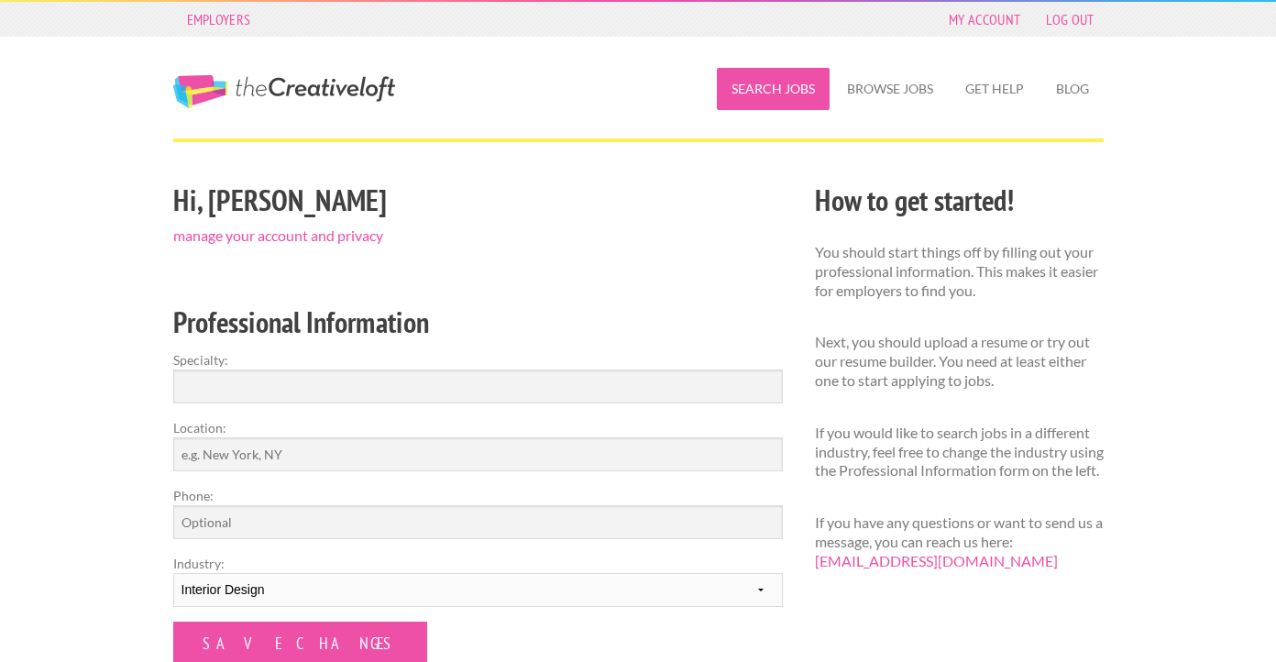
click at [784, 93] on link "Search Jobs" at bounding box center [773, 89] width 113 height 42
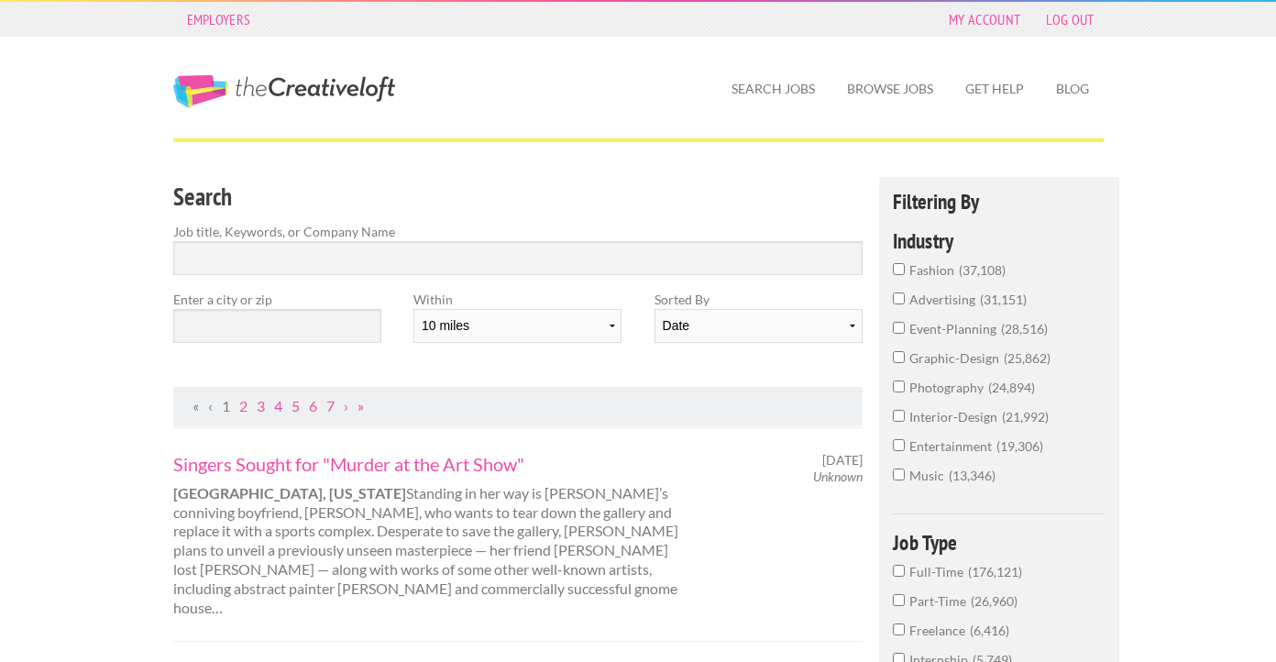
click at [899, 416] on input "interior-design 21,992" at bounding box center [899, 416] width 12 height 12
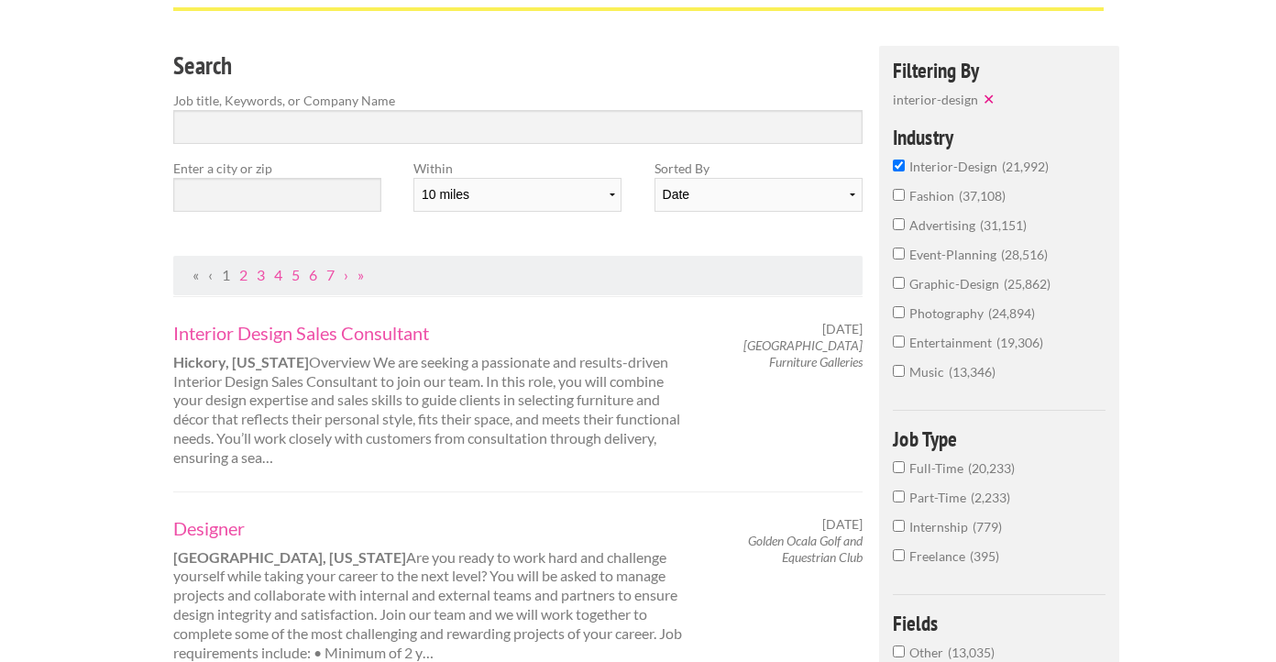
scroll to position [193, 0]
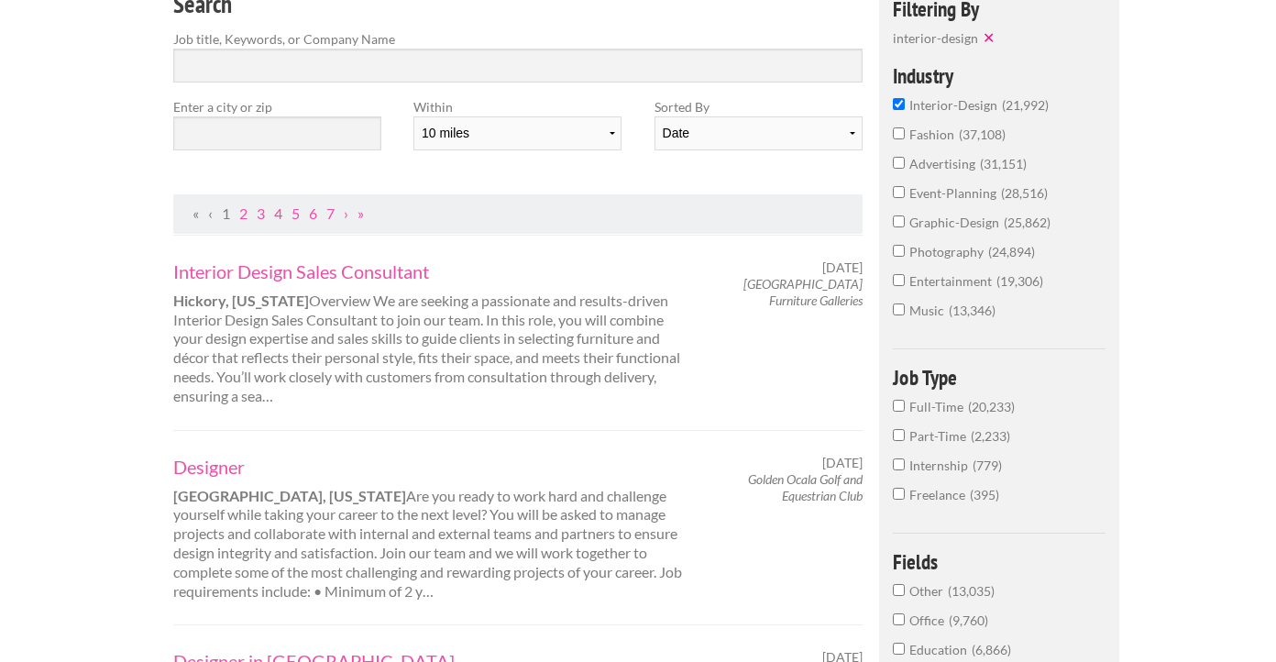
click at [900, 410] on input "Full-Time 20,233" at bounding box center [899, 406] width 12 height 12
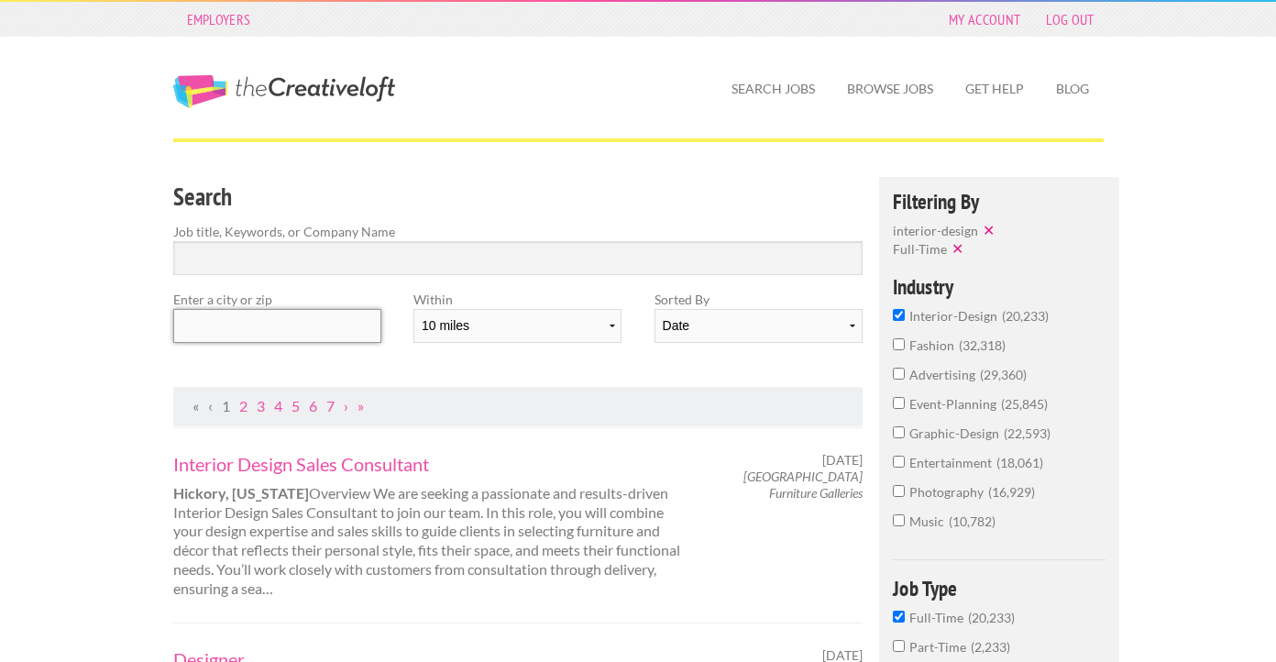
click at [284, 325] on input "text" at bounding box center [277, 326] width 208 height 34
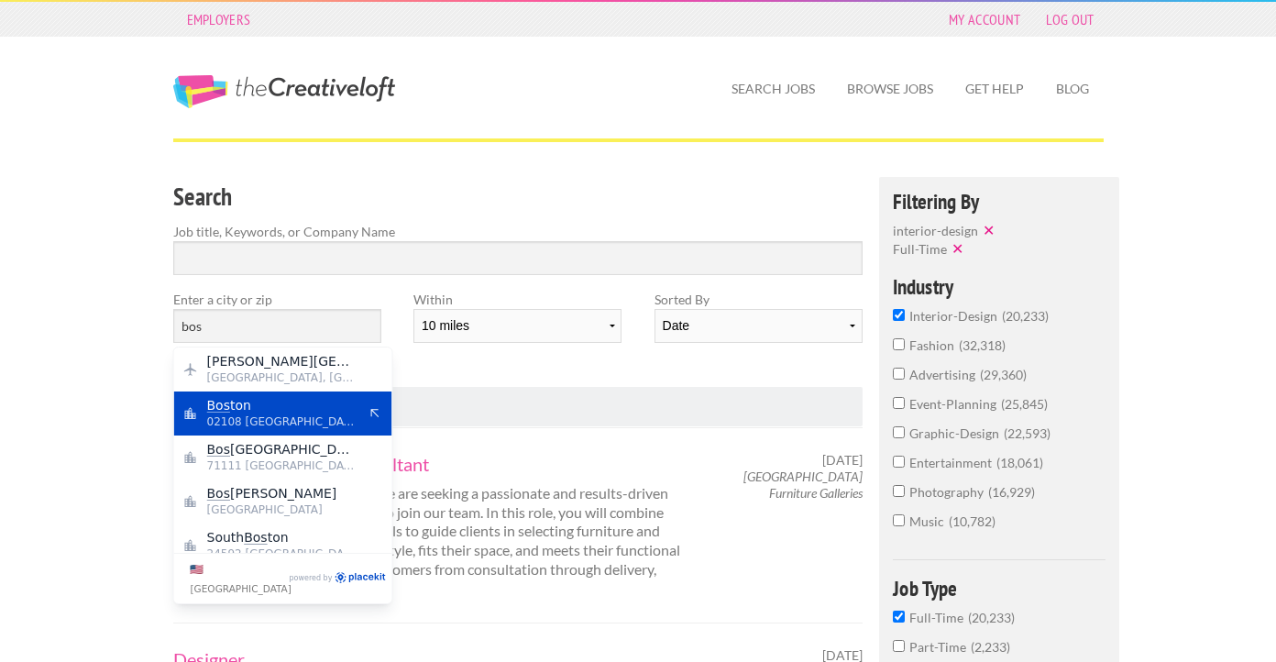
click at [305, 410] on span "Bos ton" at bounding box center [282, 405] width 150 height 17
type input "[GEOGRAPHIC_DATA]"
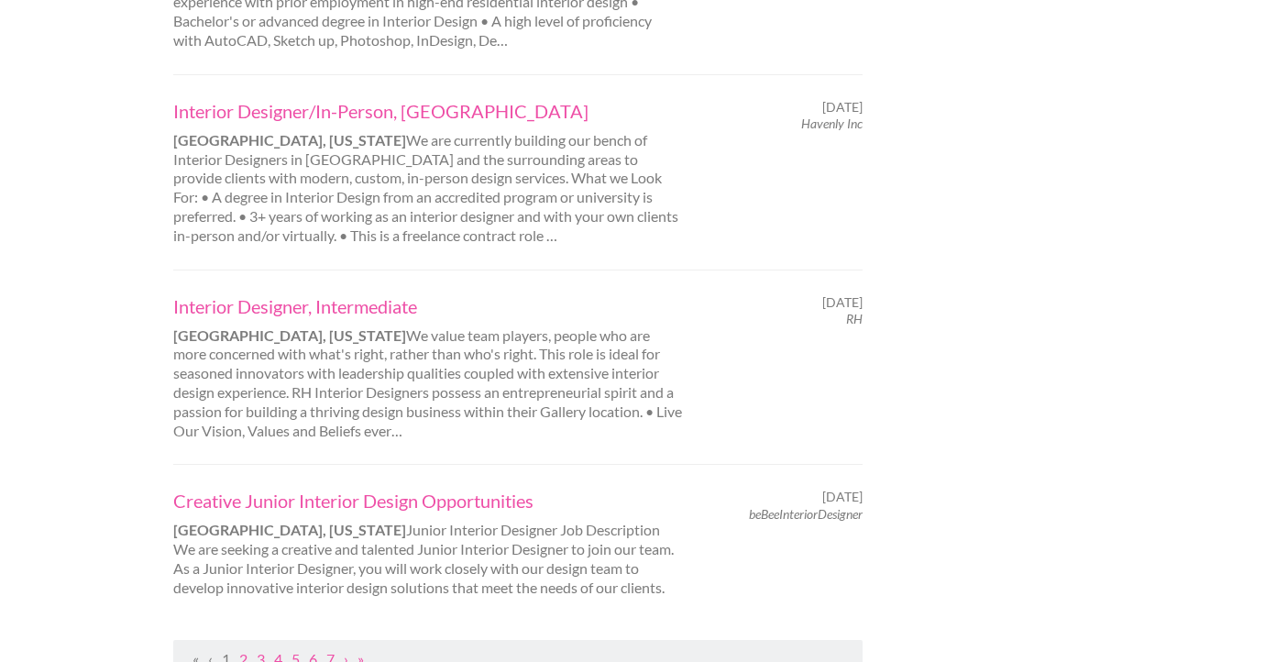
scroll to position [1833, 0]
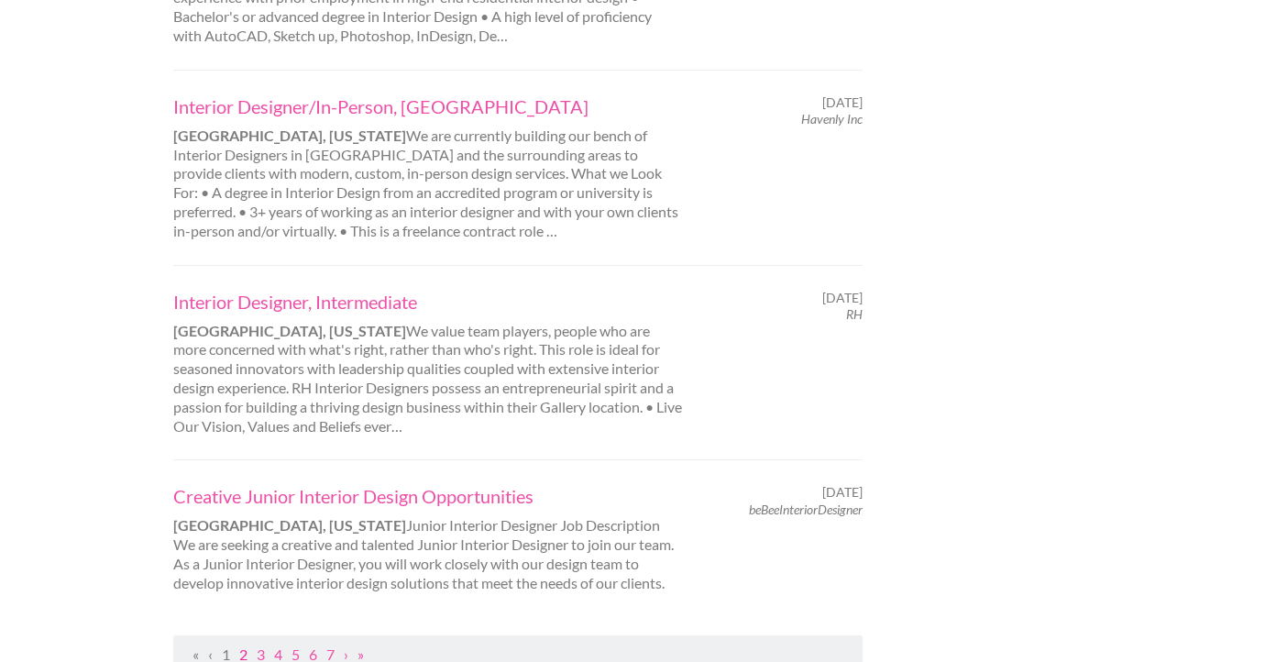
click at [239, 645] on link "2" at bounding box center [243, 653] width 8 height 17
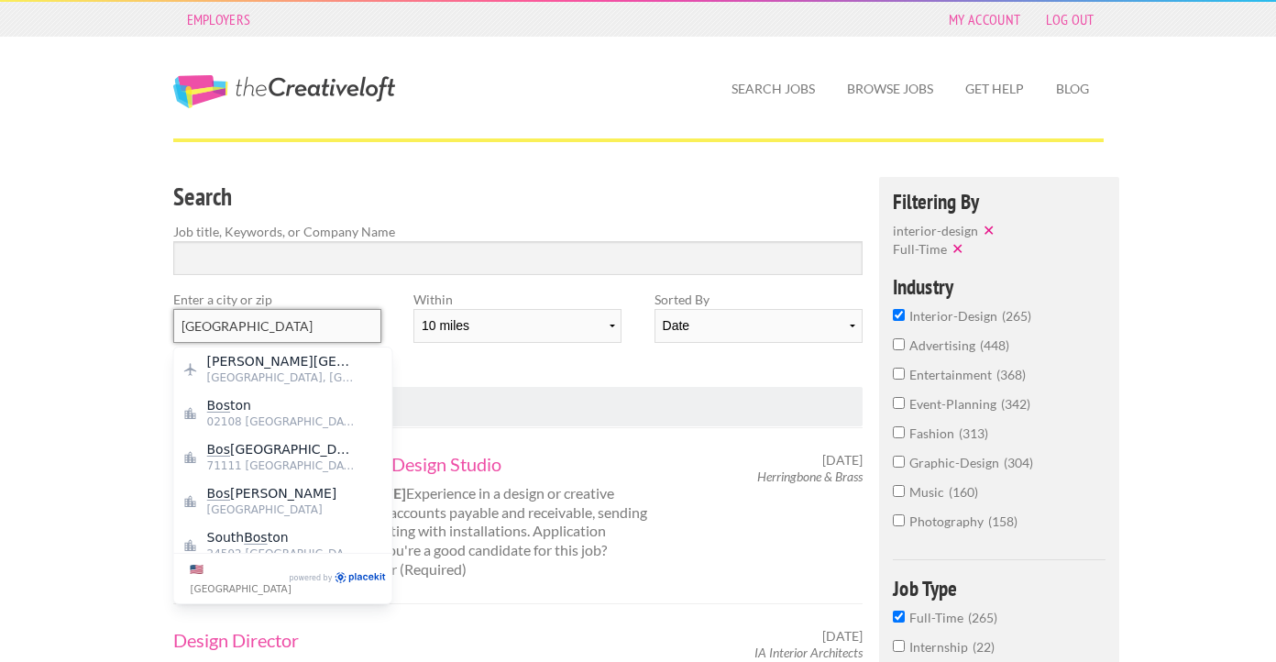
click at [241, 320] on input "[GEOGRAPHIC_DATA]" at bounding box center [277, 326] width 208 height 34
click at [529, 334] on select "10 miles 20 miles 50 miles 100 miles 200 miles 300 miles 400 miles 500 miles" at bounding box center [517, 326] width 208 height 34
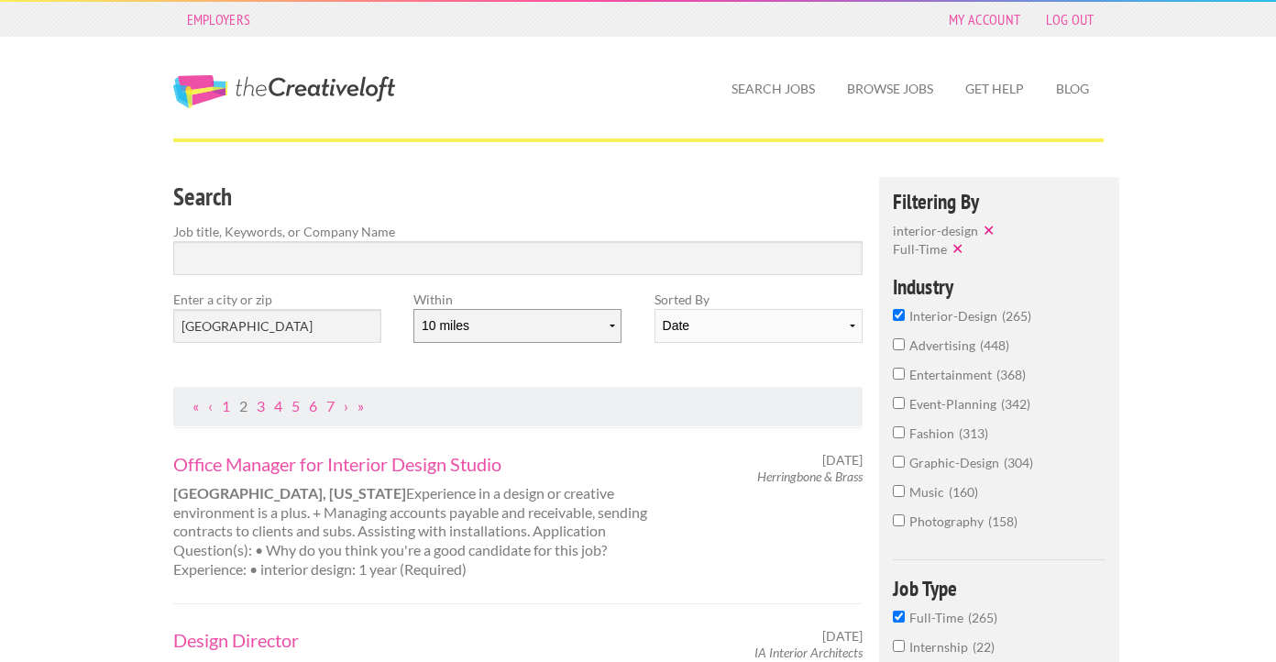
select select "20"
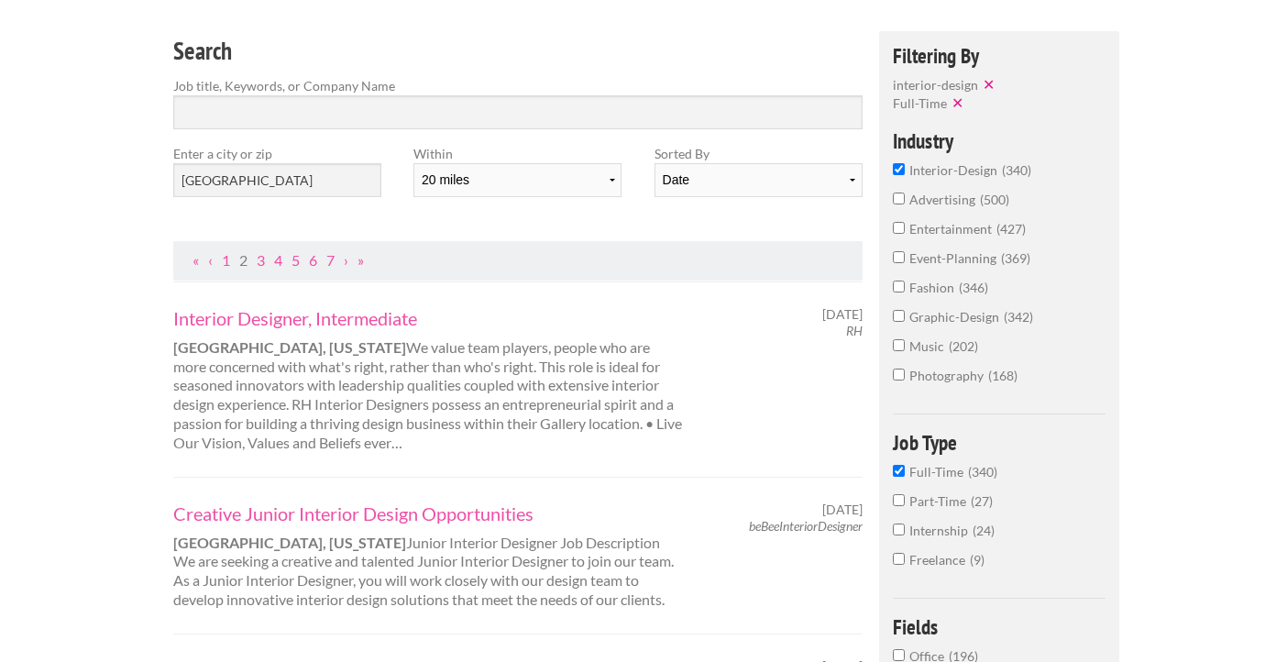
scroll to position [149, 0]
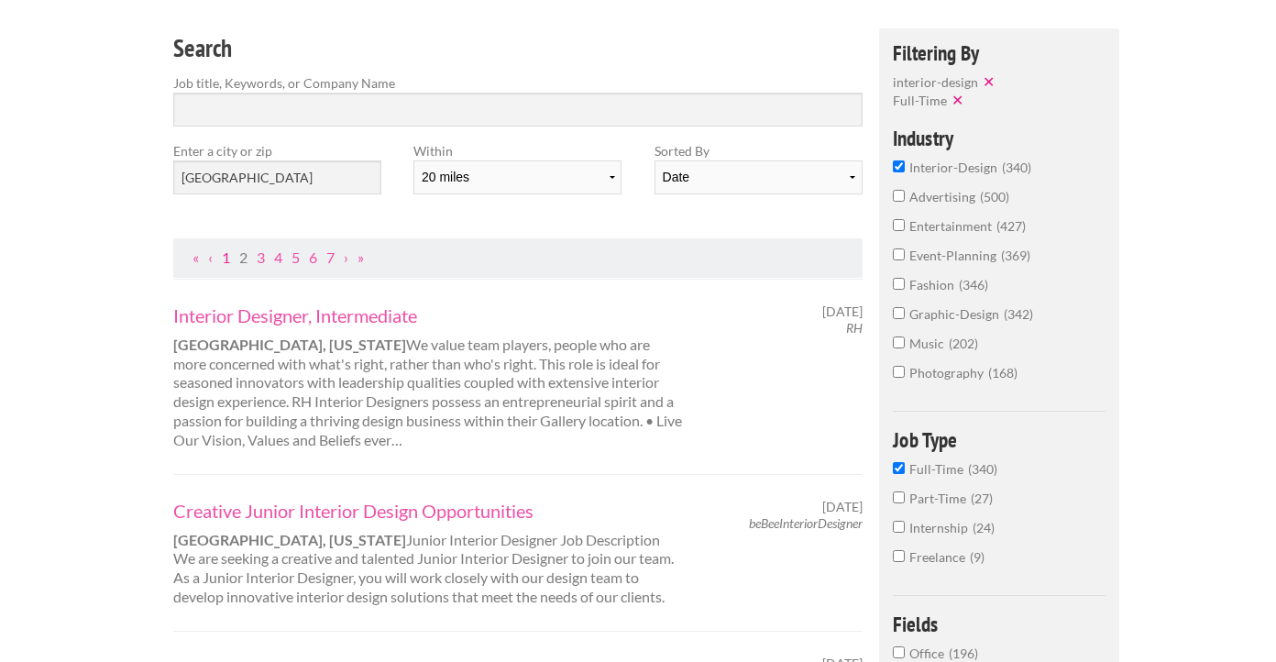
click at [229, 252] on link "1" at bounding box center [226, 256] width 8 height 17
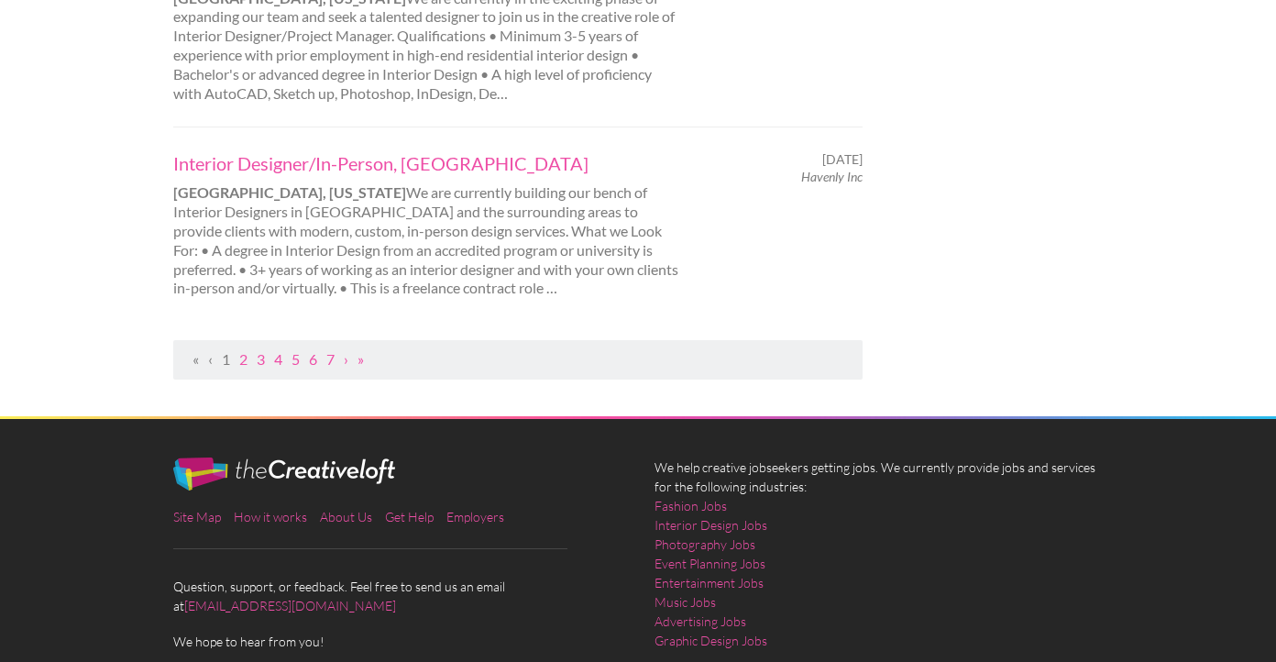
scroll to position [2167, 0]
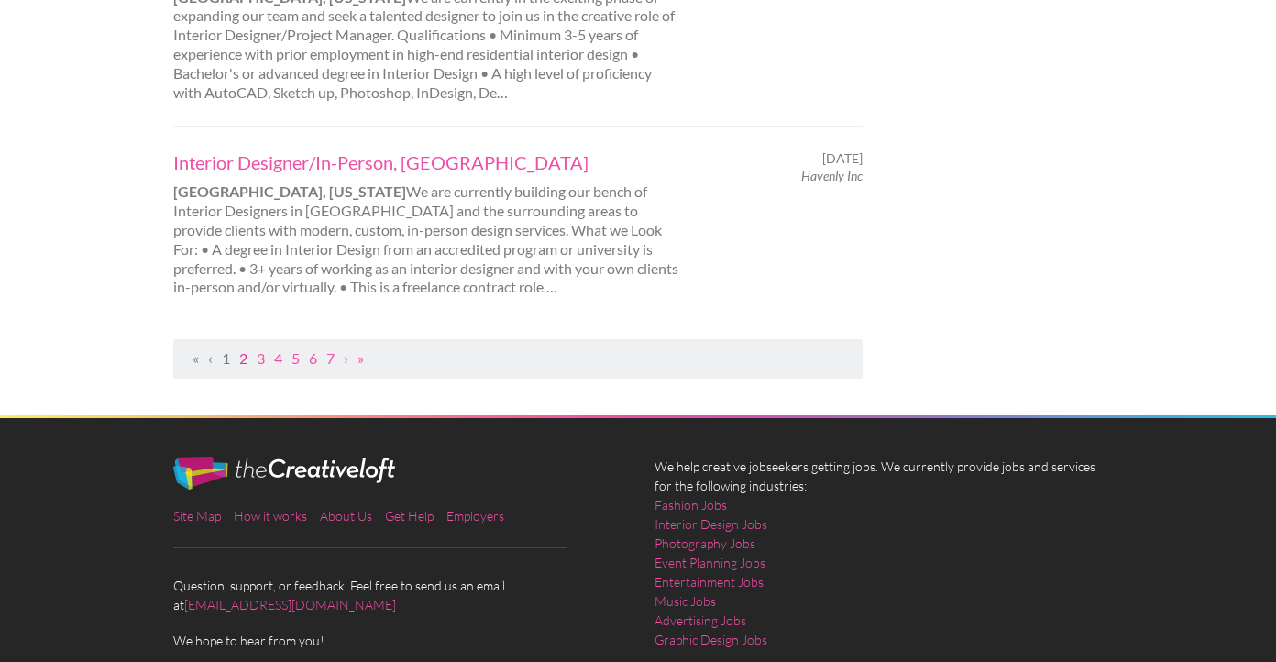
click at [244, 349] on link "2" at bounding box center [243, 357] width 8 height 17
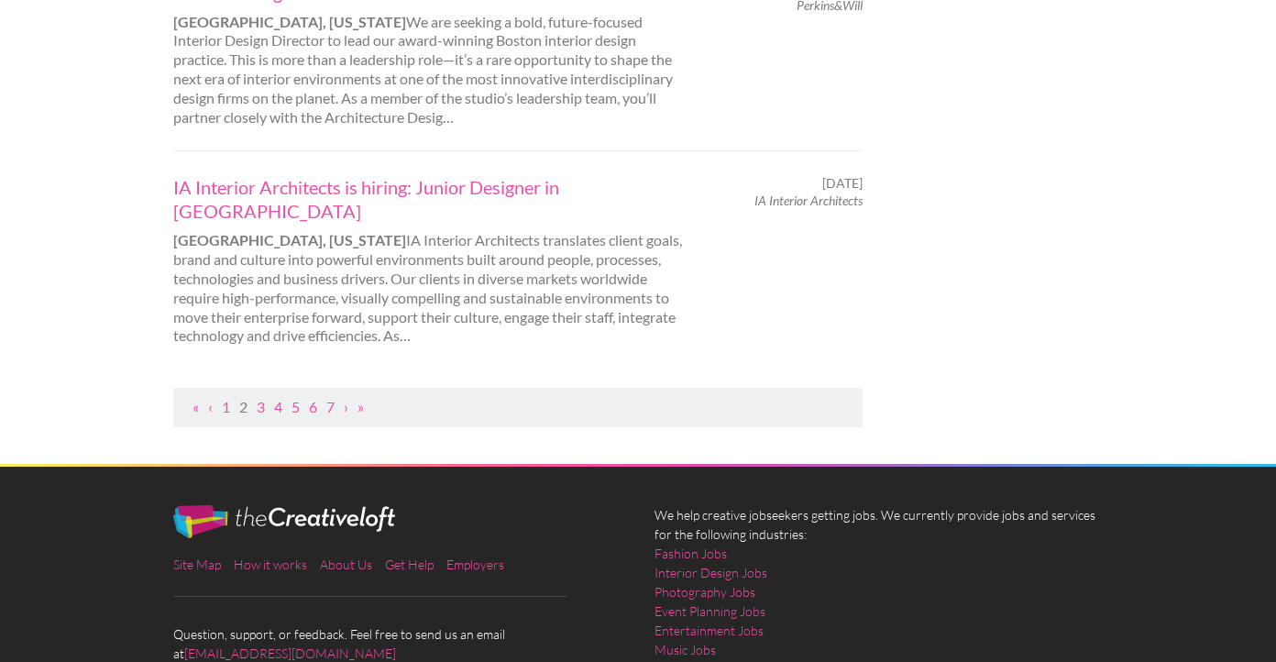
scroll to position [1980, 0]
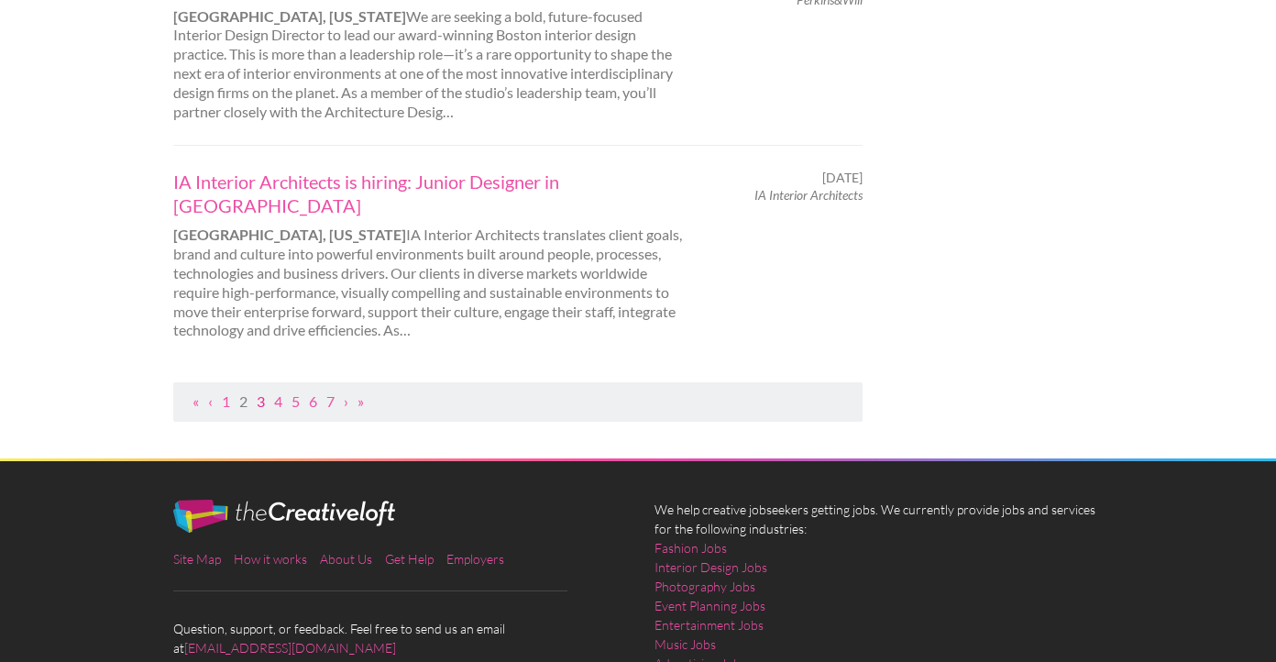
click at [264, 392] on link "3" at bounding box center [261, 400] width 8 height 17
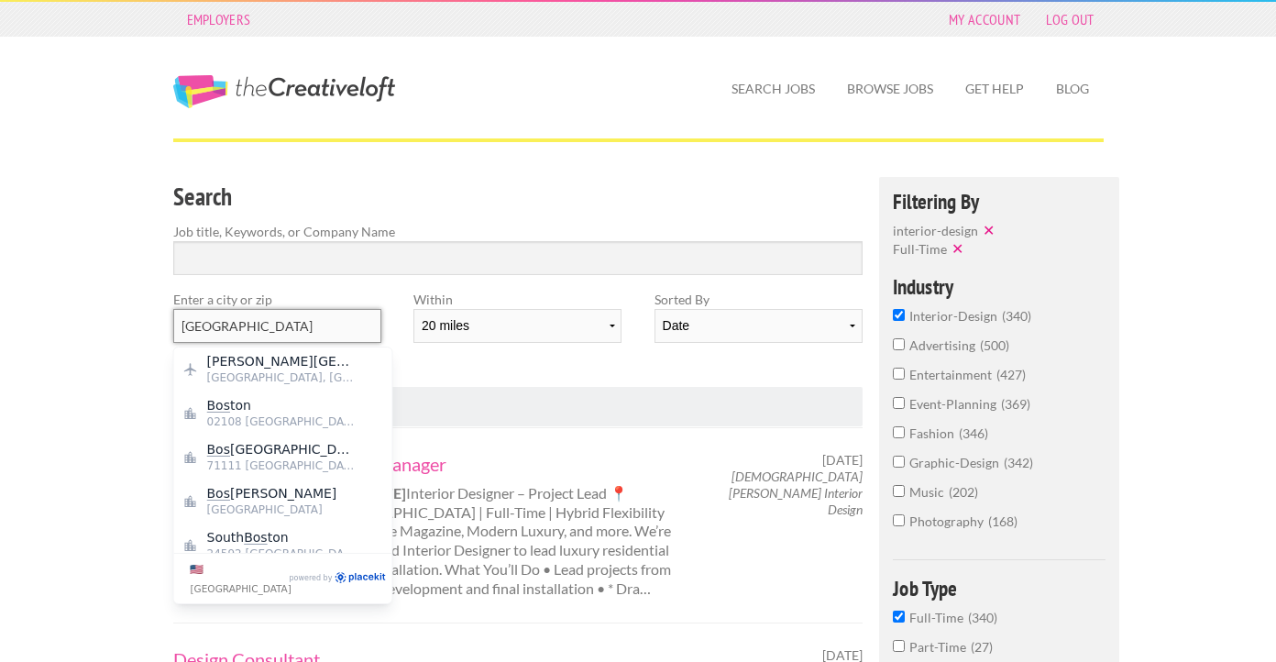
drag, startPoint x: 228, startPoint y: 324, endPoint x: 138, endPoint y: 314, distance: 91.3
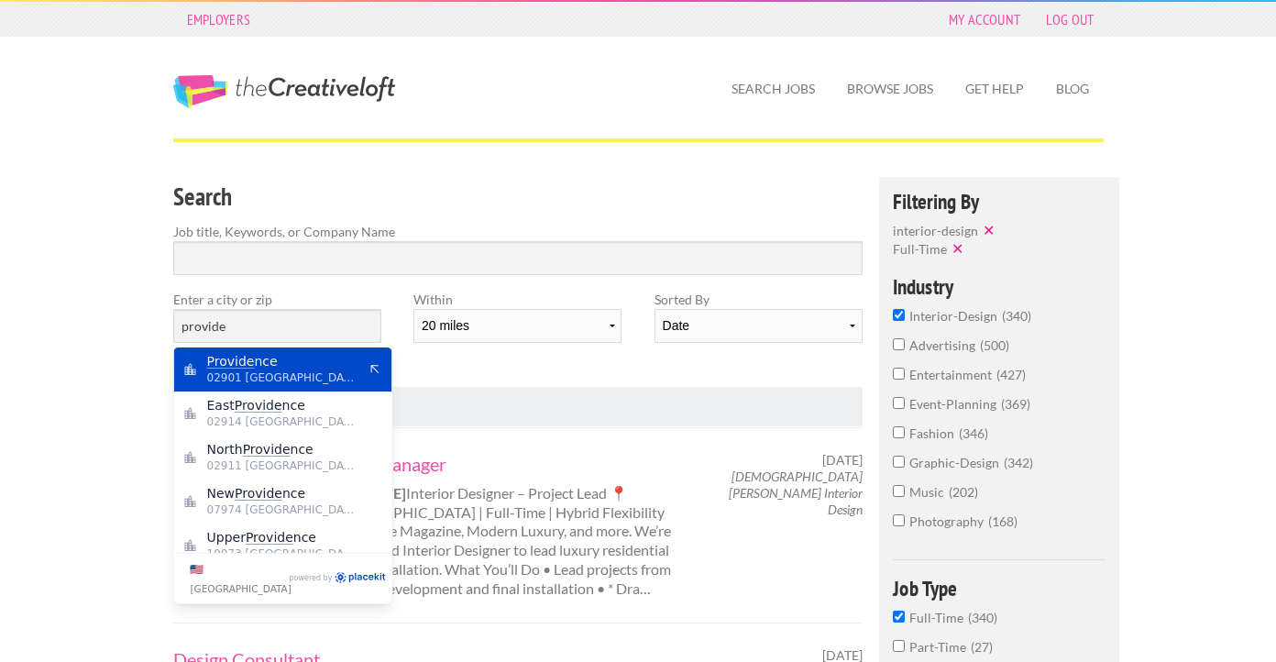
click at [250, 367] on mark "Provide" at bounding box center [231, 361] width 48 height 15
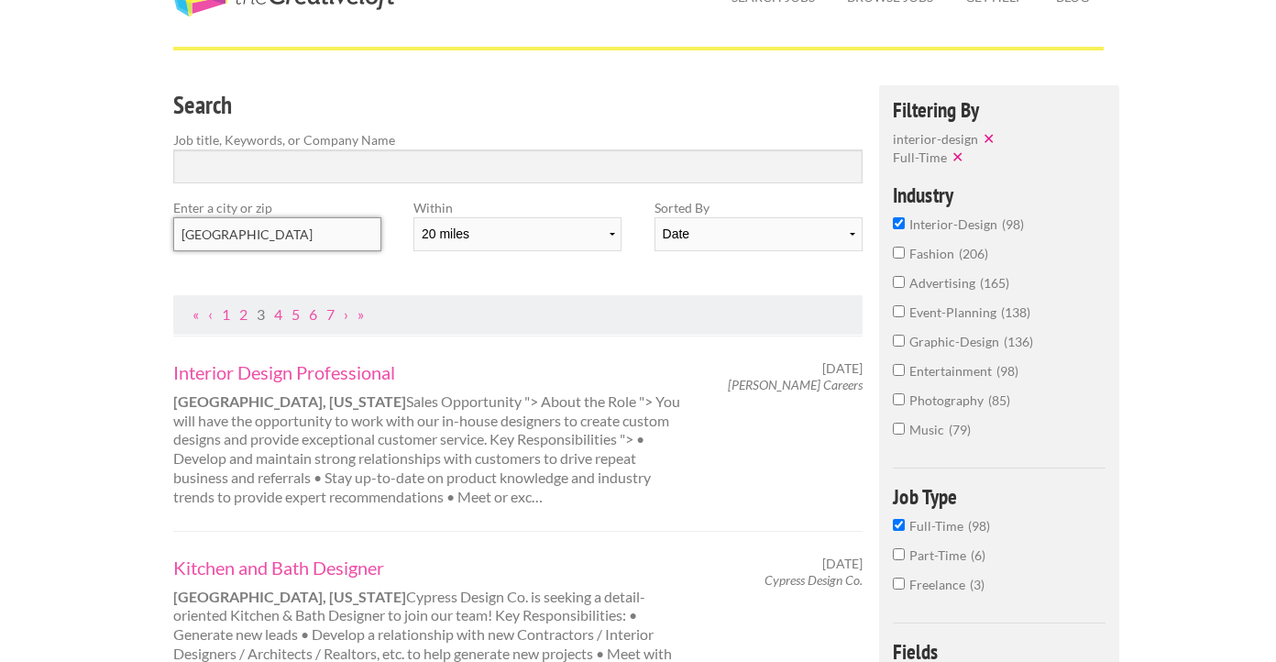
scroll to position [94, 0]
click at [226, 311] on link "1" at bounding box center [226, 311] width 8 height 17
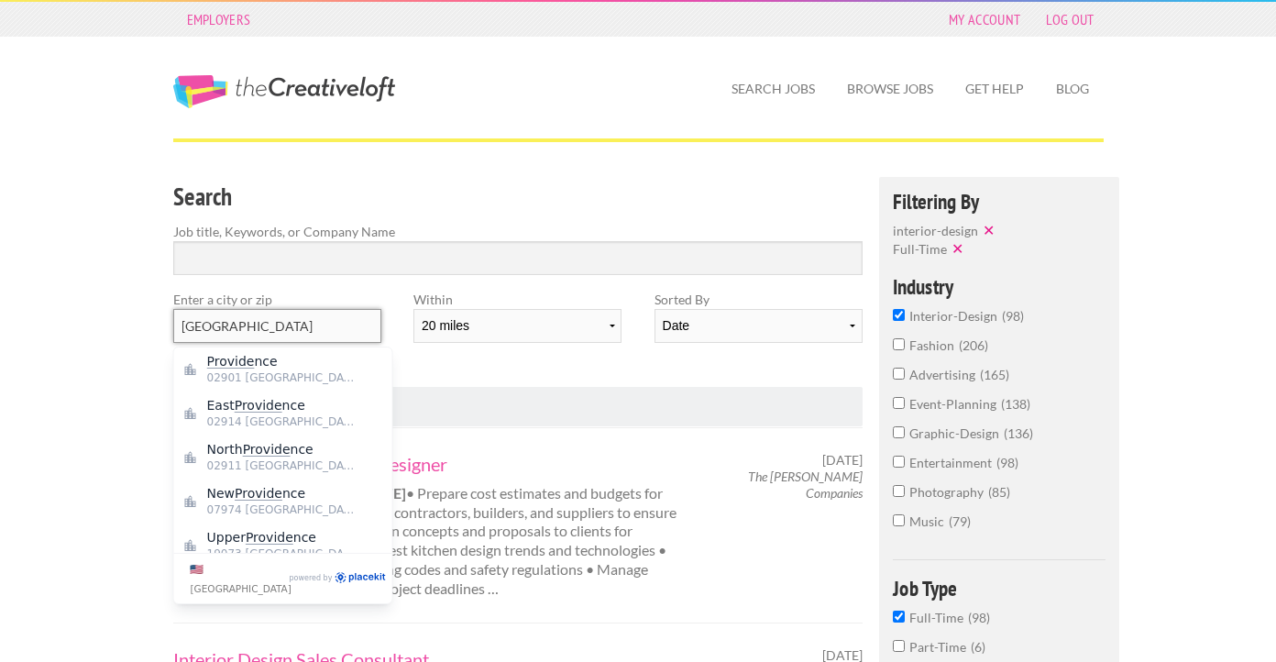
drag, startPoint x: 248, startPoint y: 325, endPoint x: 156, endPoint y: 302, distance: 95.6
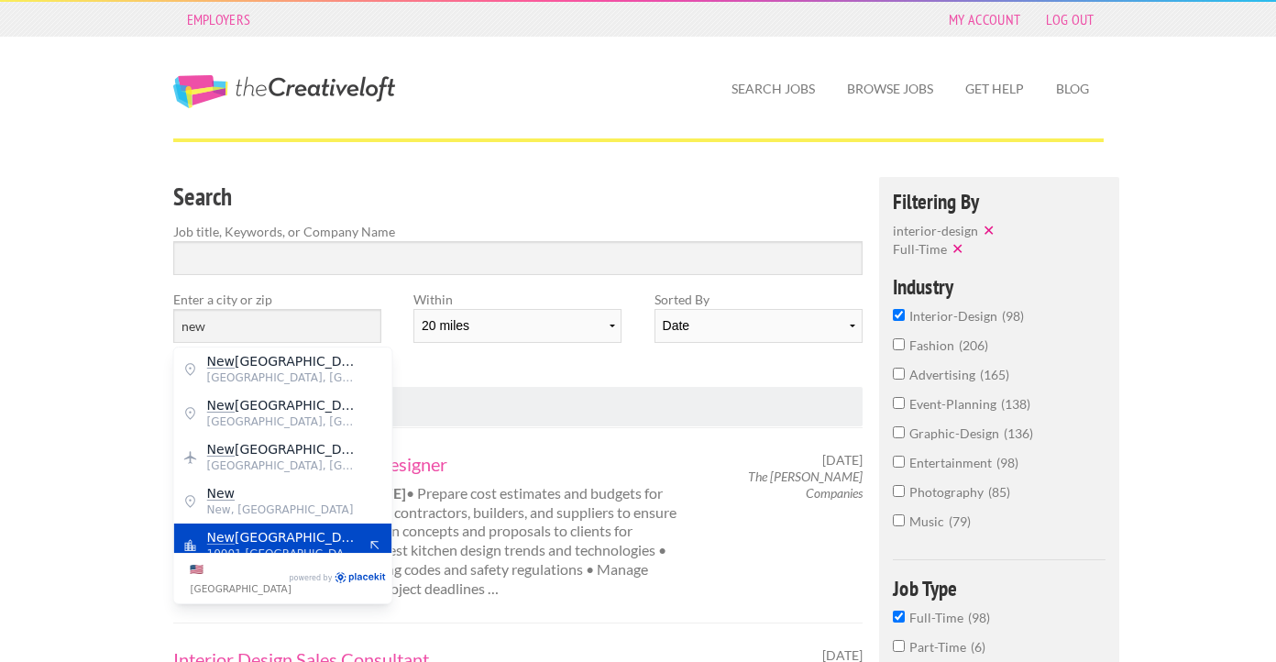
click at [327, 536] on span "[GEOGRAPHIC_DATA]" at bounding box center [282, 537] width 150 height 17
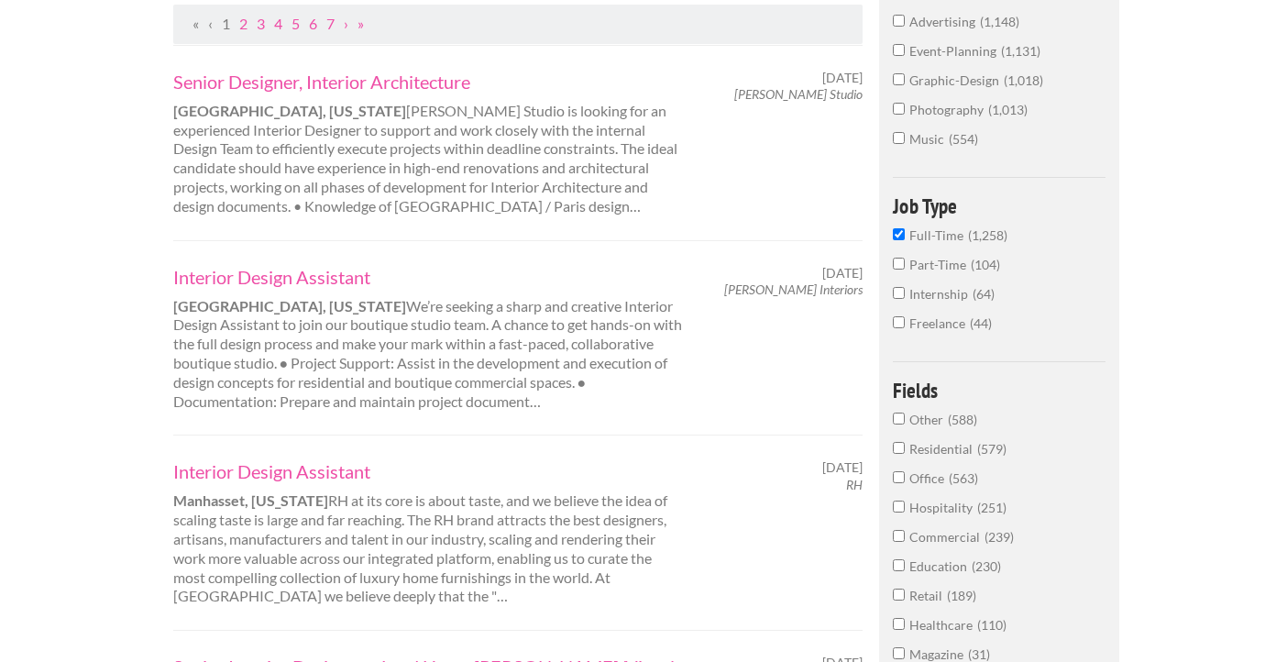
scroll to position [388, 0]
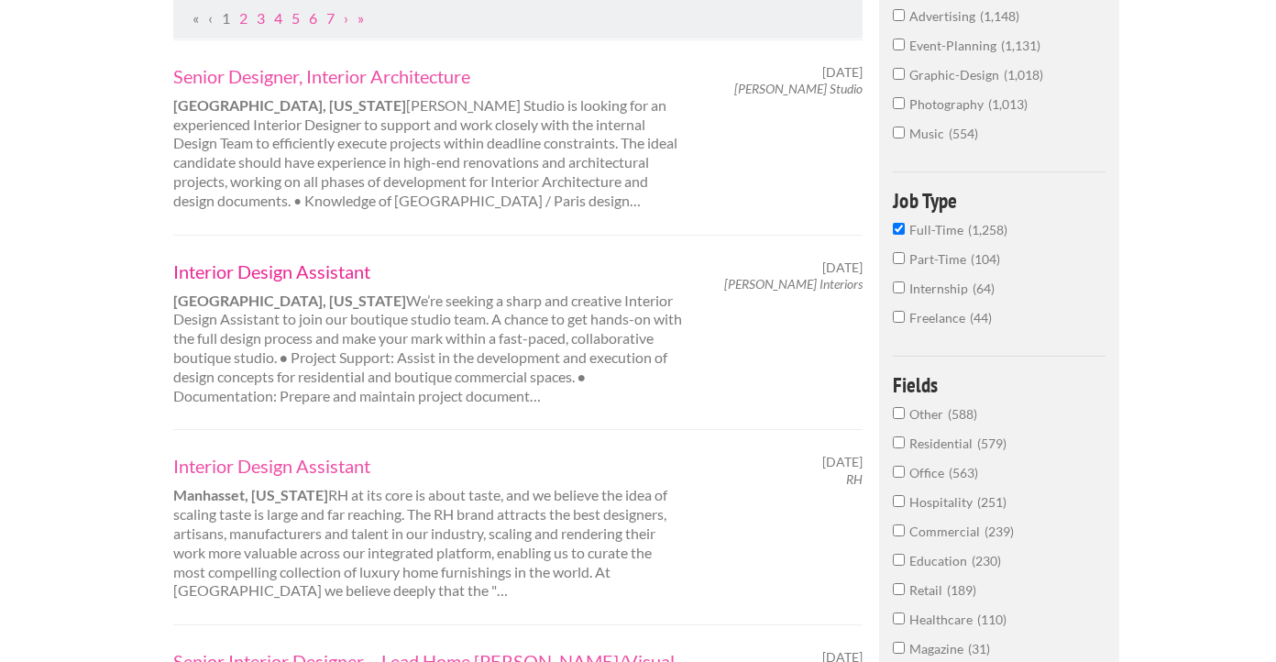
click at [302, 273] on link "Interior Design Assistant" at bounding box center [428, 271] width 510 height 24
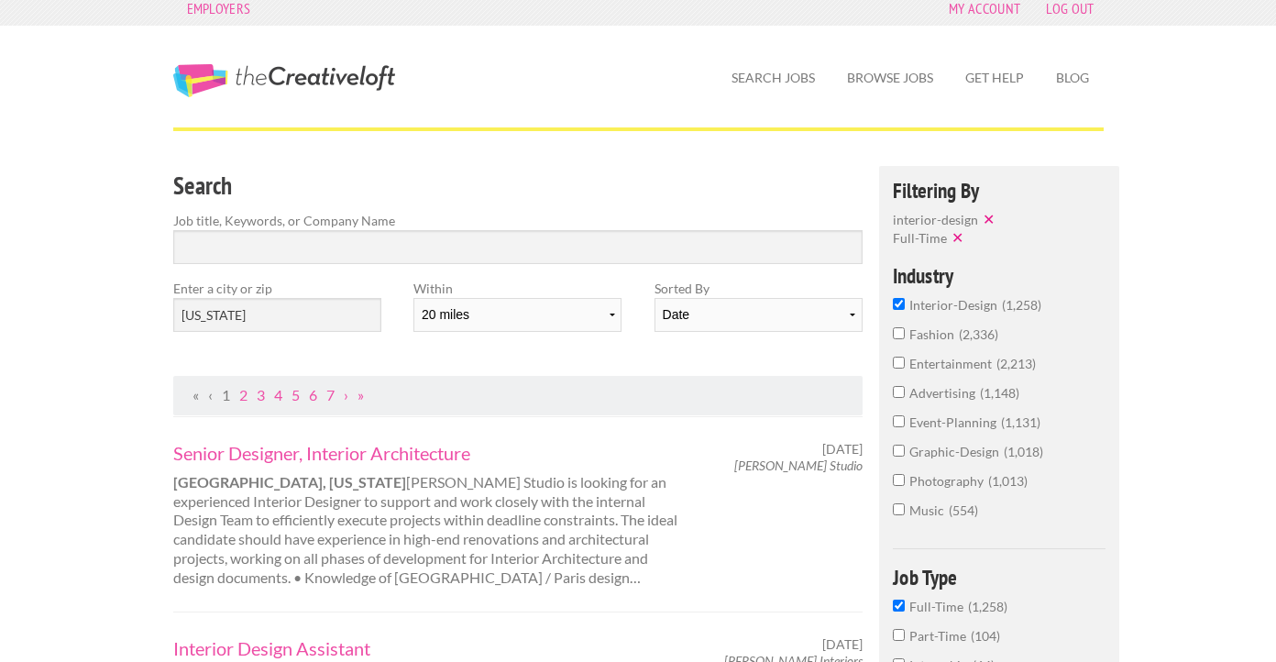
scroll to position [0, 0]
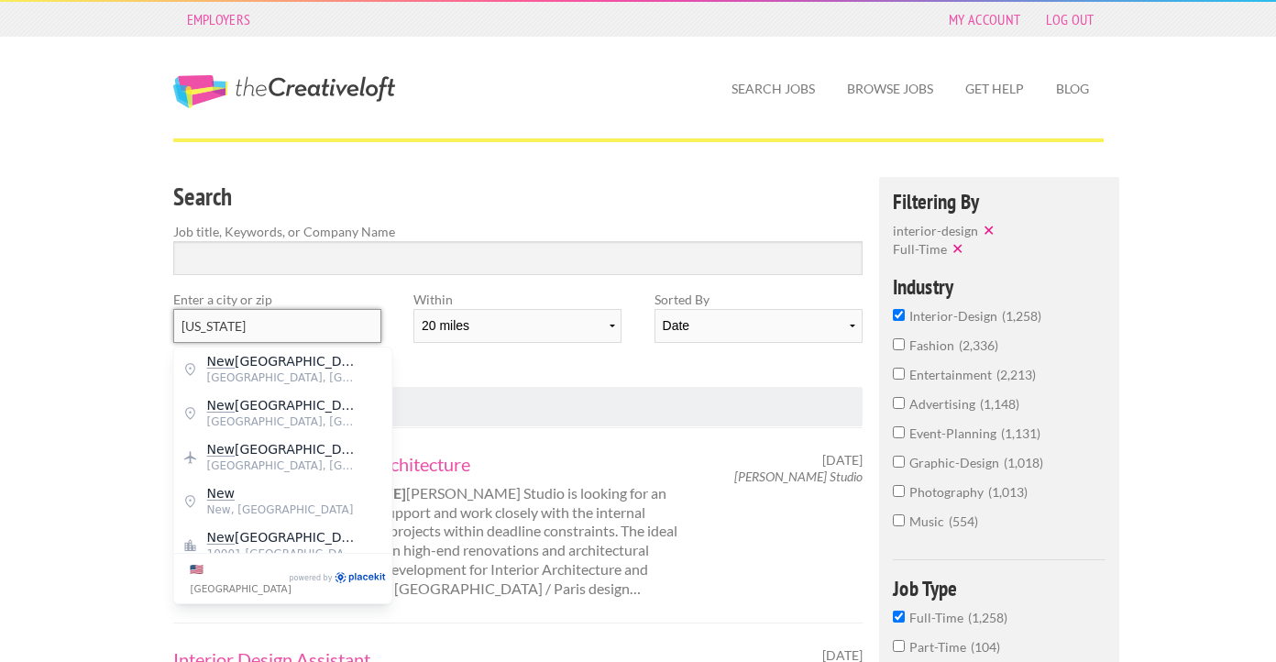
drag, startPoint x: 246, startPoint y: 329, endPoint x: 127, endPoint y: 315, distance: 119.1
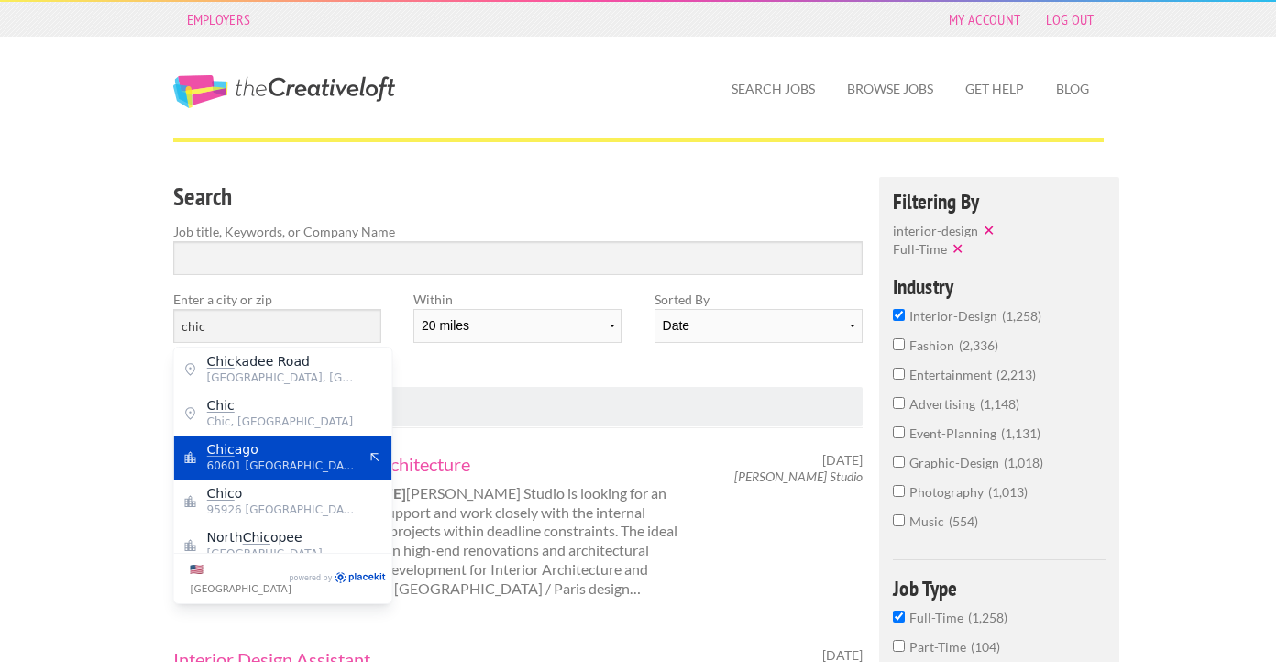
click at [221, 460] on span "60601 [GEOGRAPHIC_DATA]" at bounding box center [282, 466] width 150 height 17
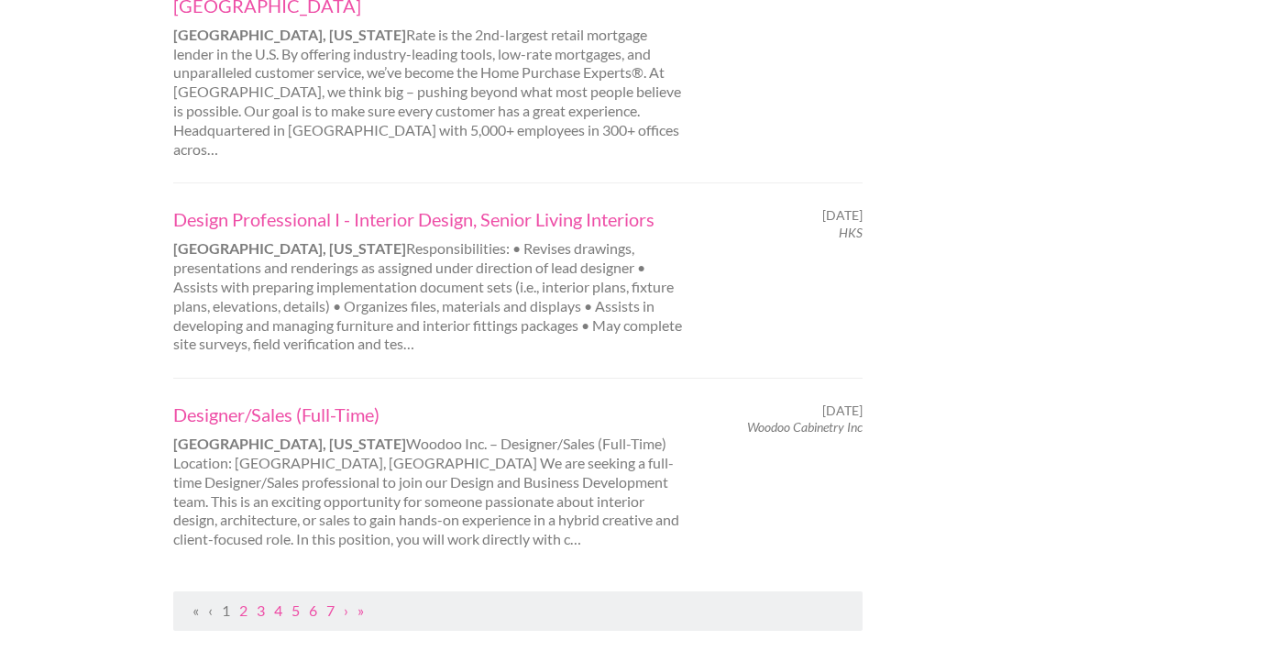
scroll to position [1912, 0]
click at [240, 600] on link "2" at bounding box center [243, 608] width 8 height 17
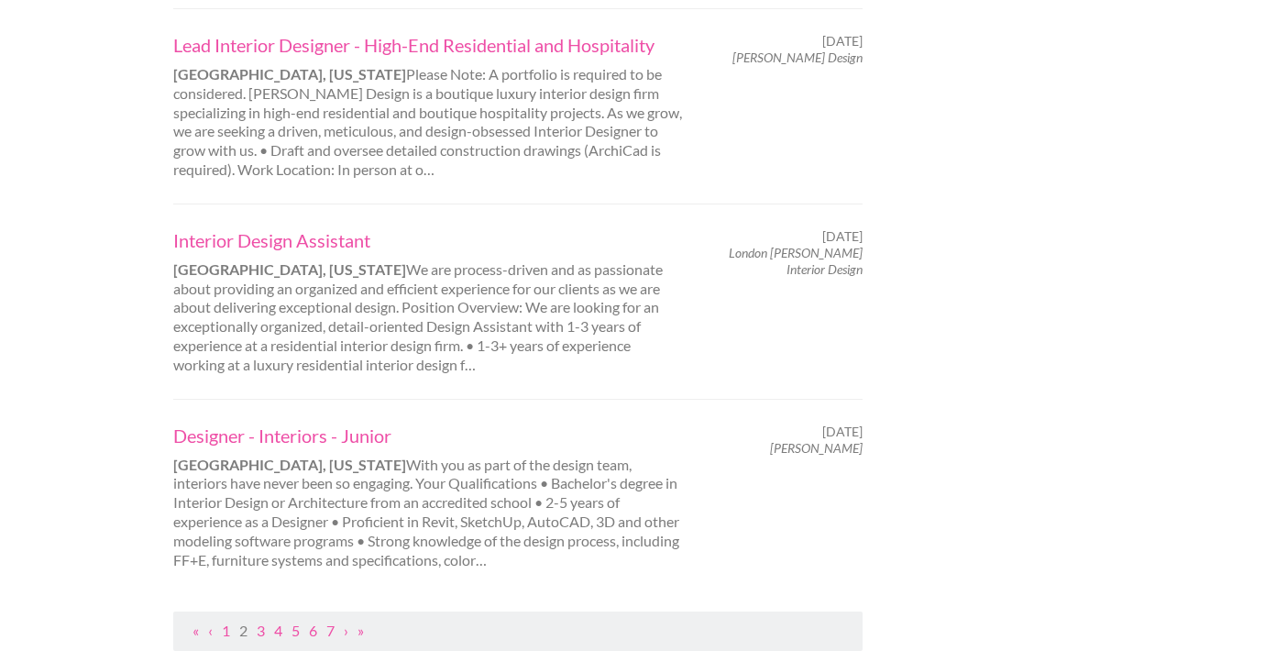
scroll to position [1809, 0]
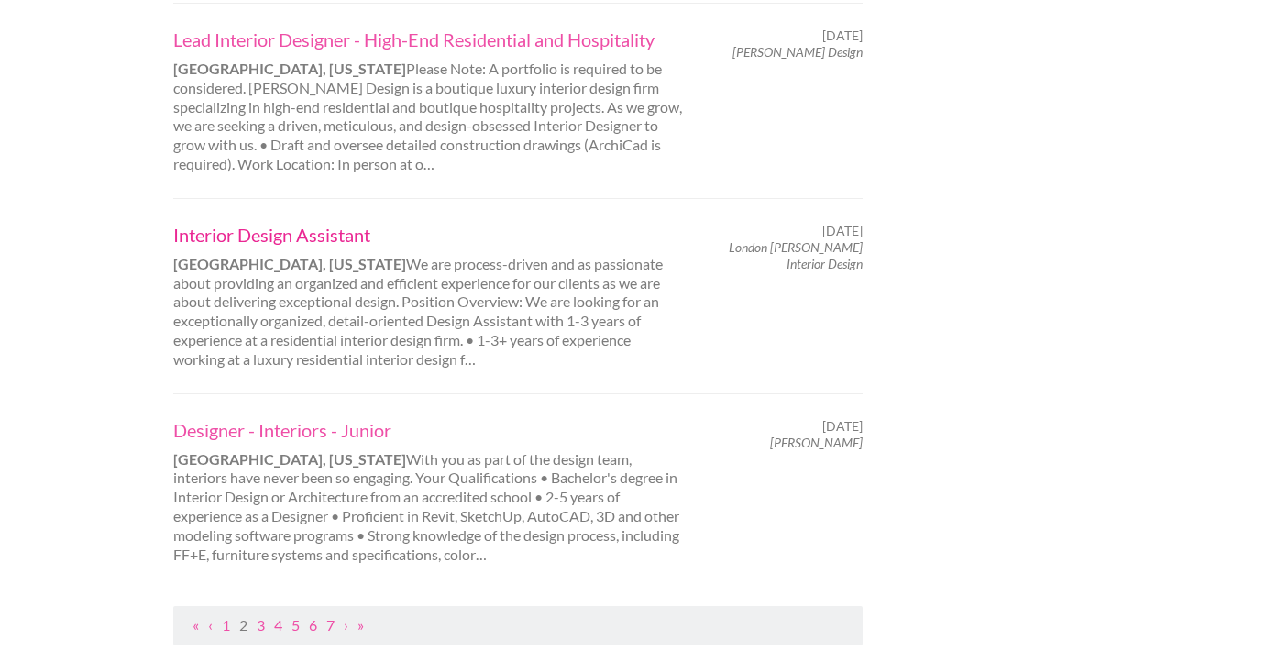
click at [307, 223] on link "Interior Design Assistant" at bounding box center [428, 235] width 510 height 24
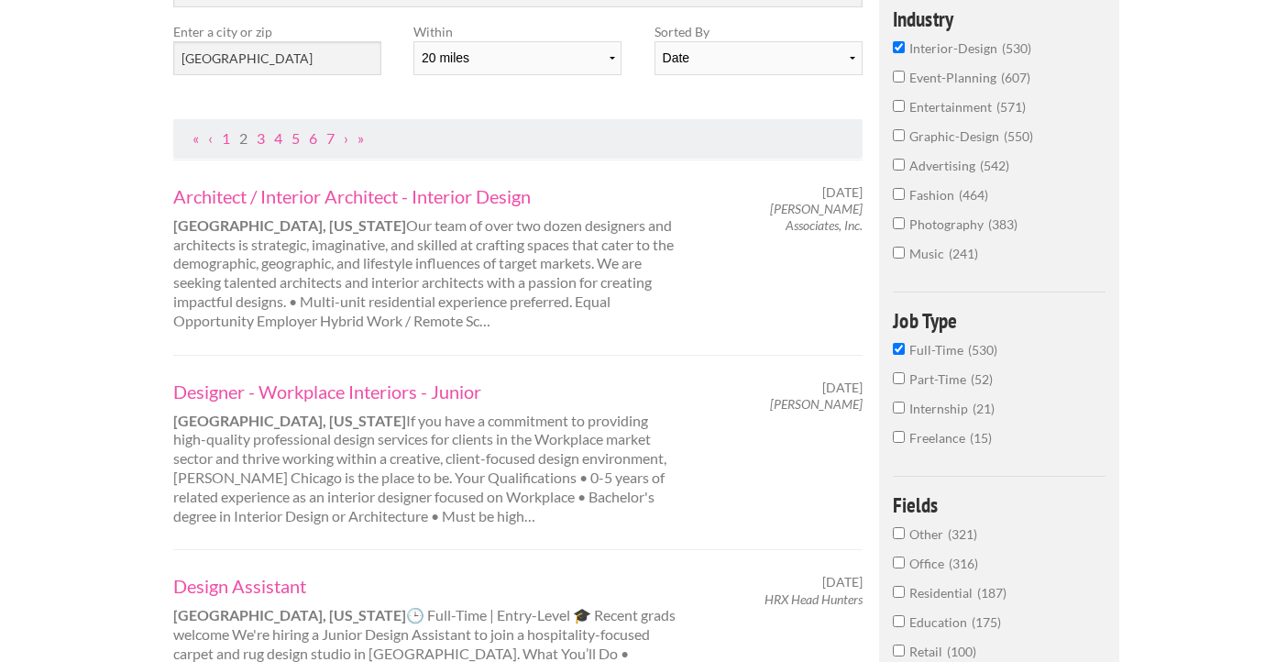
scroll to position [0, 0]
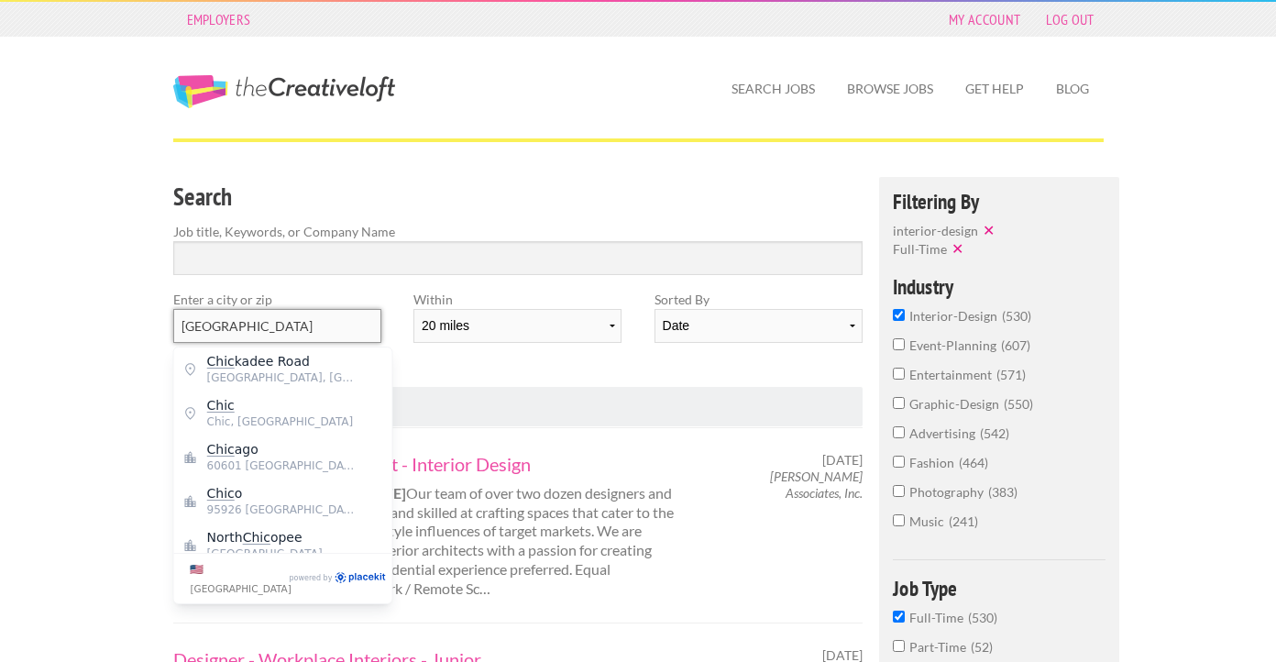
drag, startPoint x: 259, startPoint y: 328, endPoint x: 163, endPoint y: 307, distance: 97.7
click at [163, 307] on div "Enter a city or zip [GEOGRAPHIC_DATA]" at bounding box center [277, 324] width 240 height 68
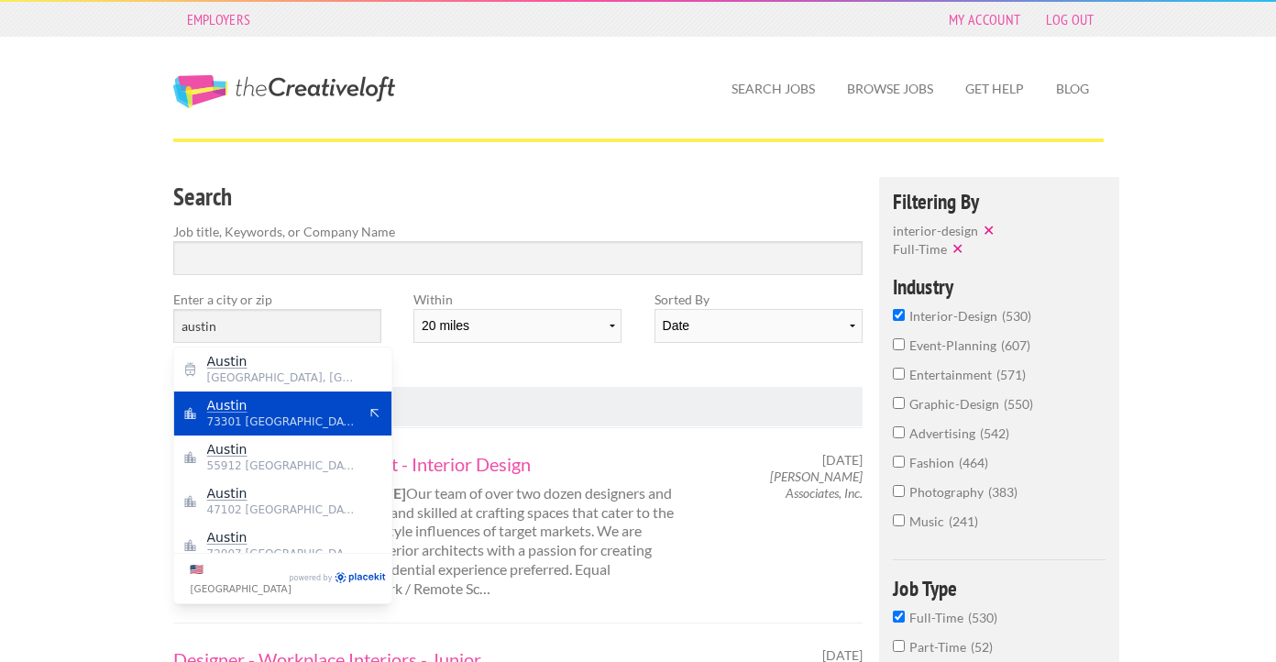
click at [292, 408] on span "Austin" at bounding box center [282, 405] width 150 height 17
type input "Austin"
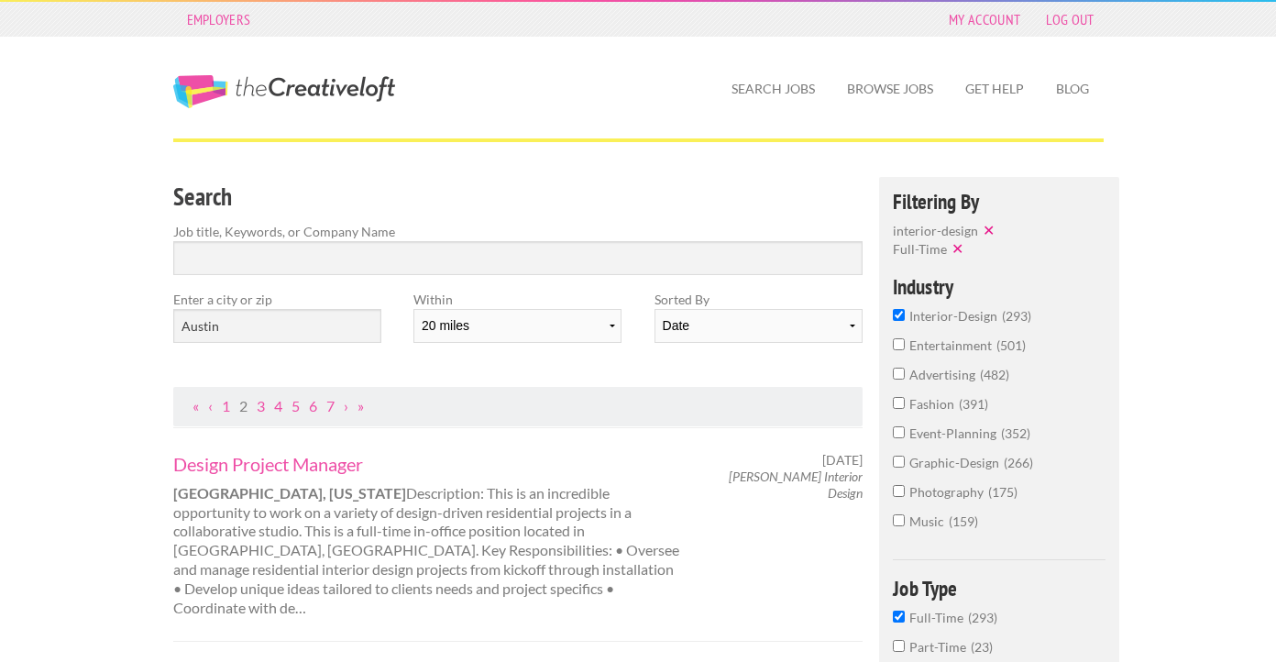
click at [232, 407] on ul "« ‹ 1 2 3 4 5 6 7 › »" at bounding box center [518, 406] width 670 height 19
click at [224, 408] on link "1" at bounding box center [226, 405] width 8 height 17
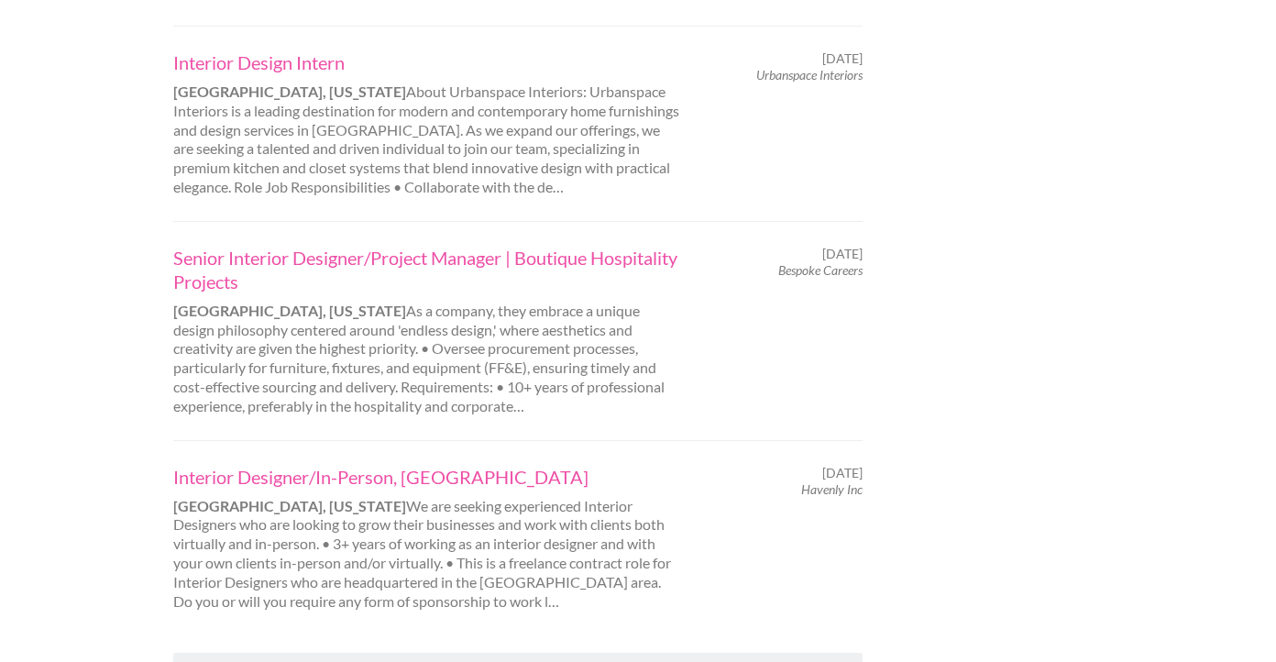
scroll to position [2193, 0]
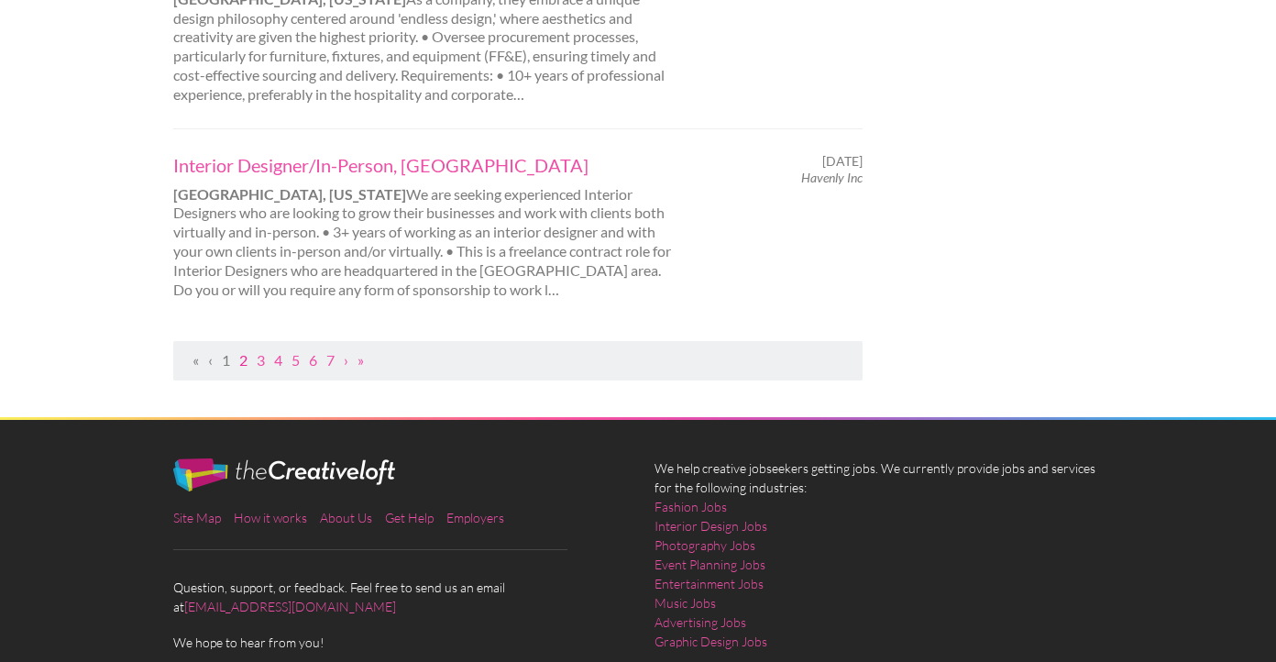
click at [243, 351] on link "2" at bounding box center [243, 359] width 8 height 17
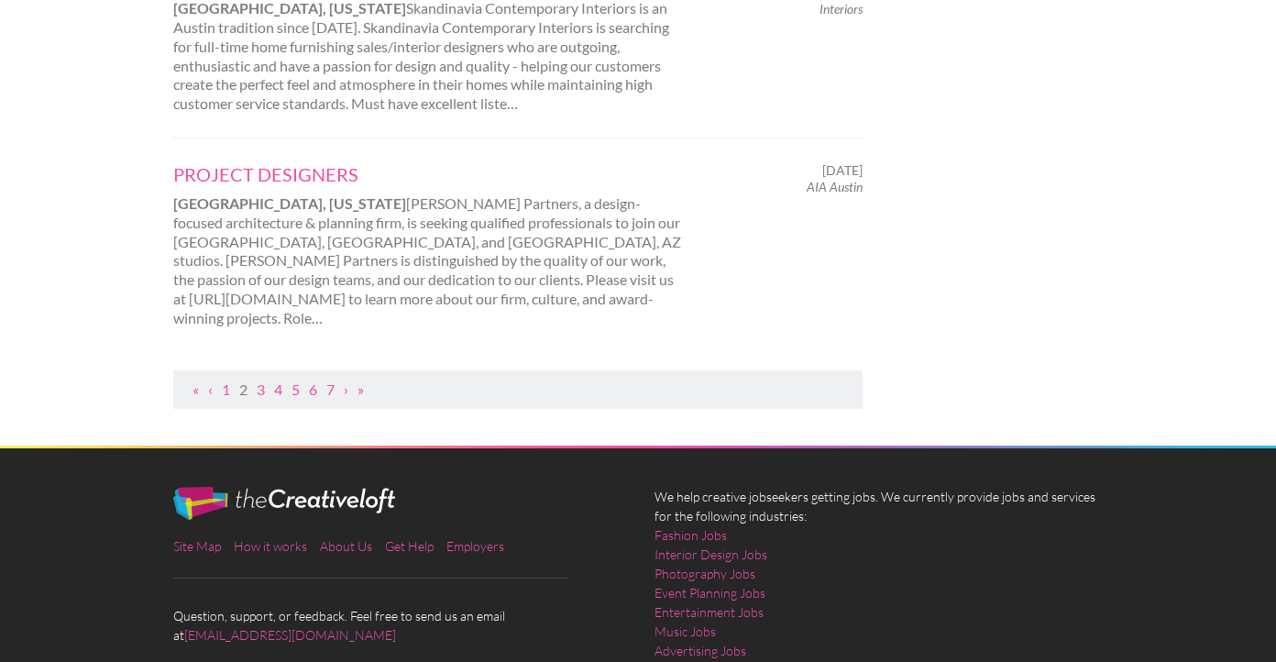
scroll to position [0, 0]
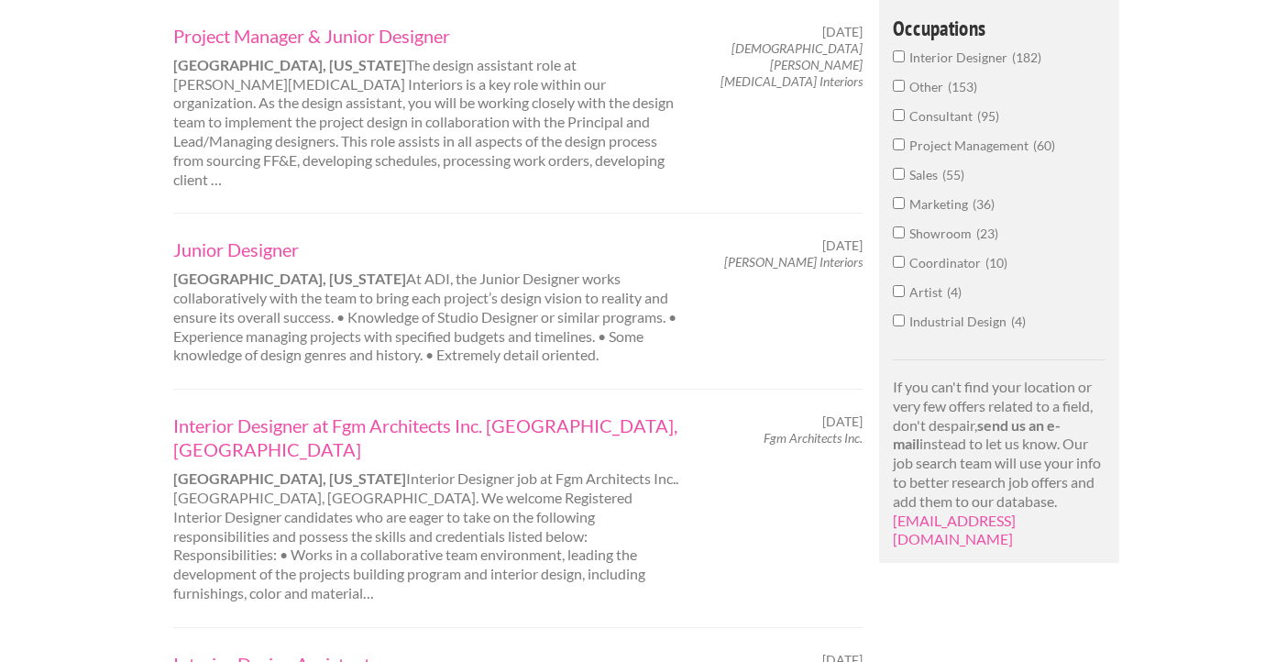
scroll to position [1076, 0]
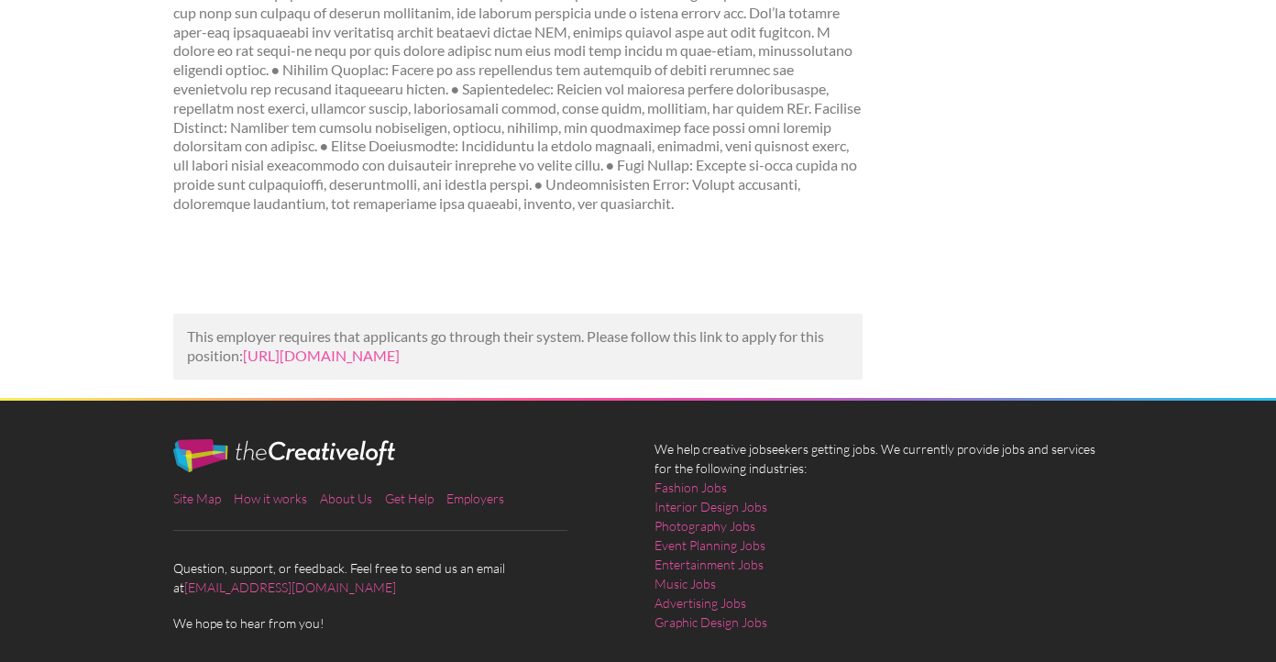
scroll to position [334, 0]
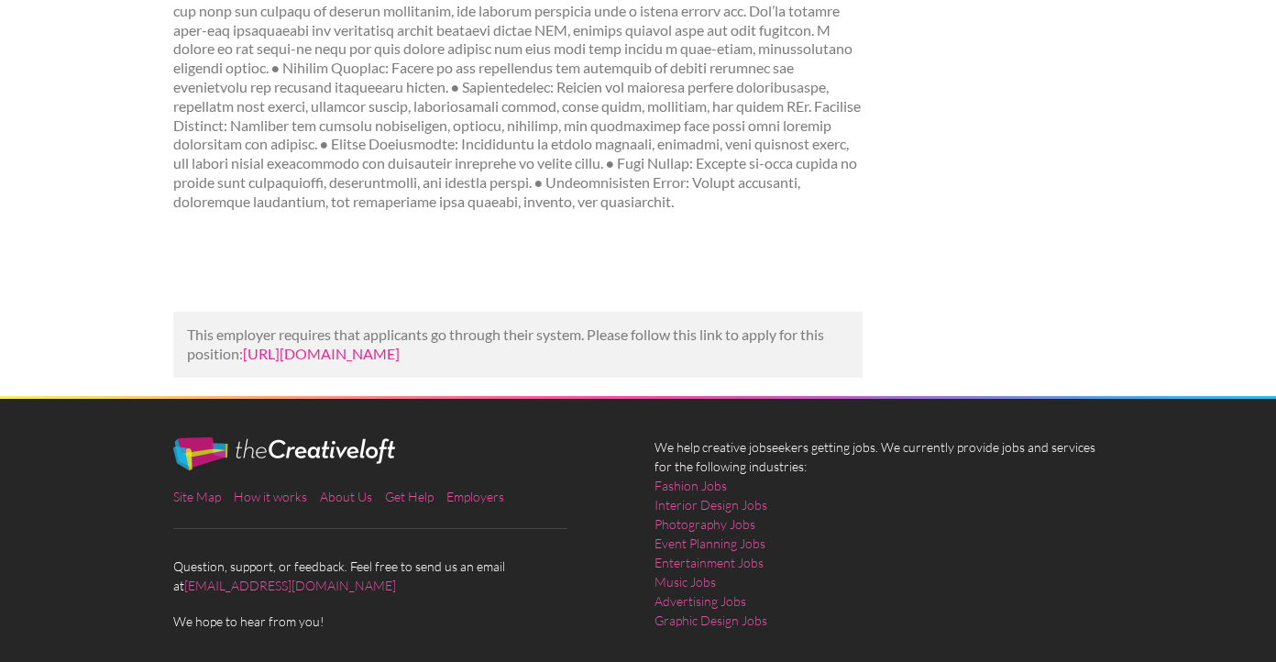
click at [291, 356] on link "https://businessofhome.com/jobs/junior-interior-designer-846c5407-b3f1-4fb2-8fb…" at bounding box center [321, 353] width 157 height 17
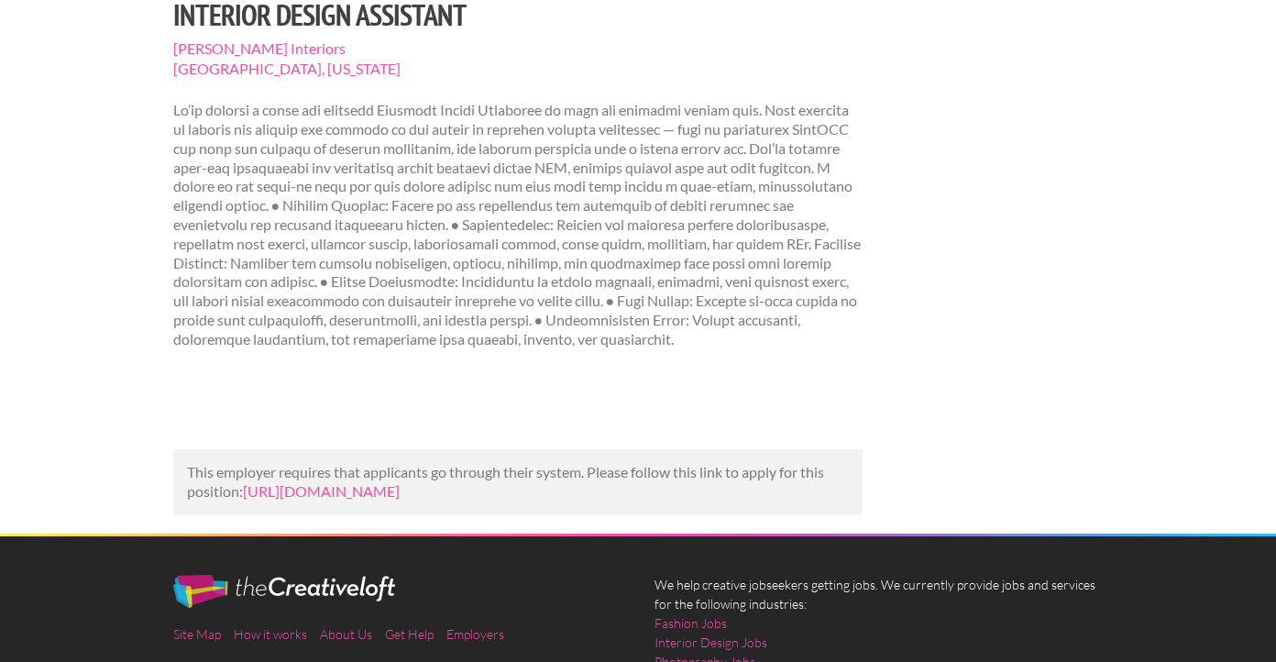
scroll to position [0, 0]
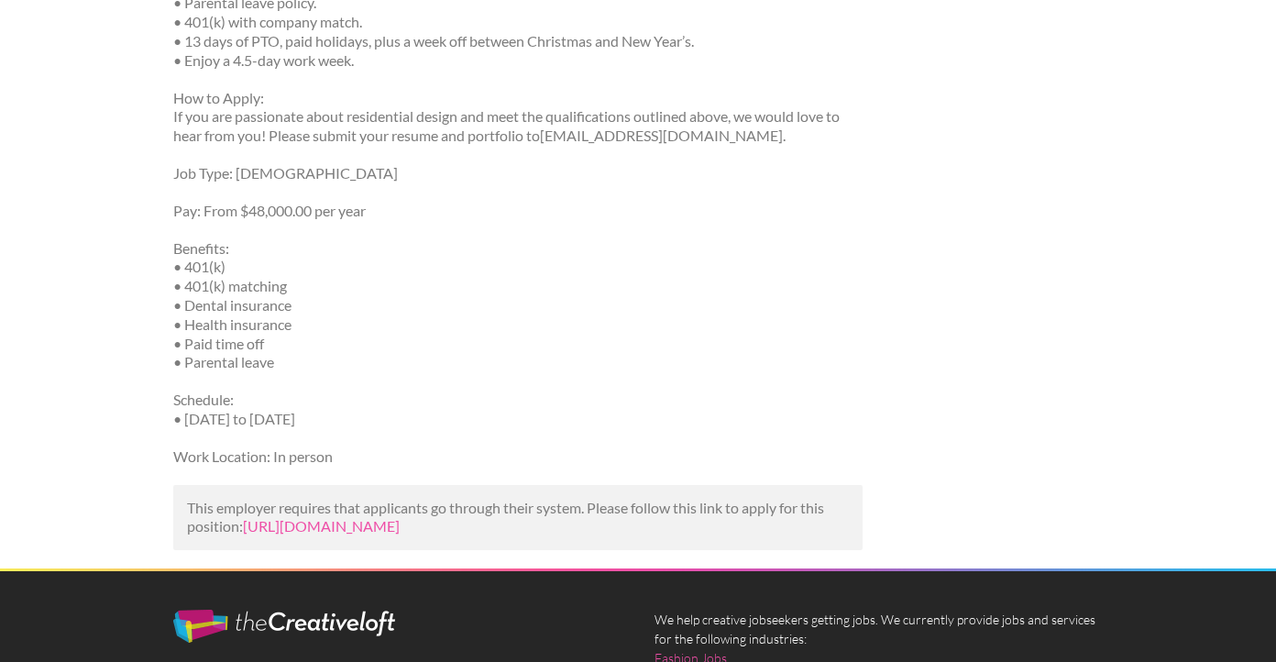
scroll to position [1127, 0]
